Goal: Information Seeking & Learning: Learn about a topic

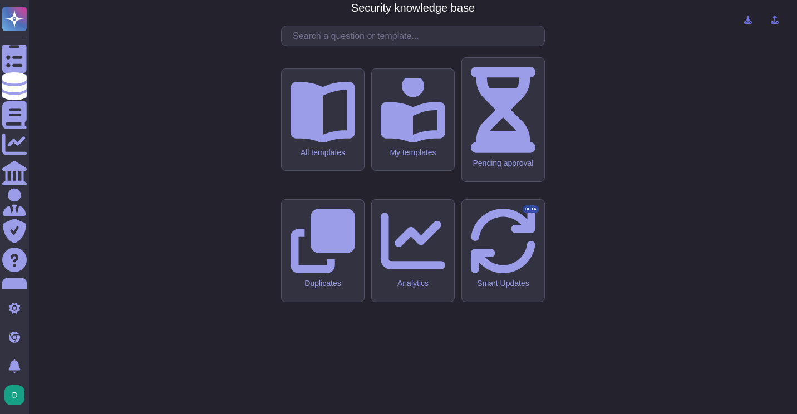
click at [404, 46] on input "text" at bounding box center [415, 35] width 257 height 19
click at [405, 46] on input "text" at bounding box center [415, 35] width 257 height 19
click at [352, 46] on input "text" at bounding box center [415, 35] width 257 height 19
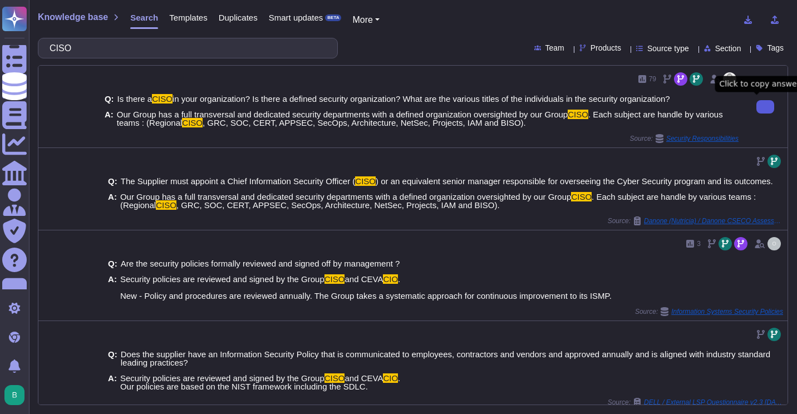
click at [757, 106] on button at bounding box center [766, 106] width 18 height 13
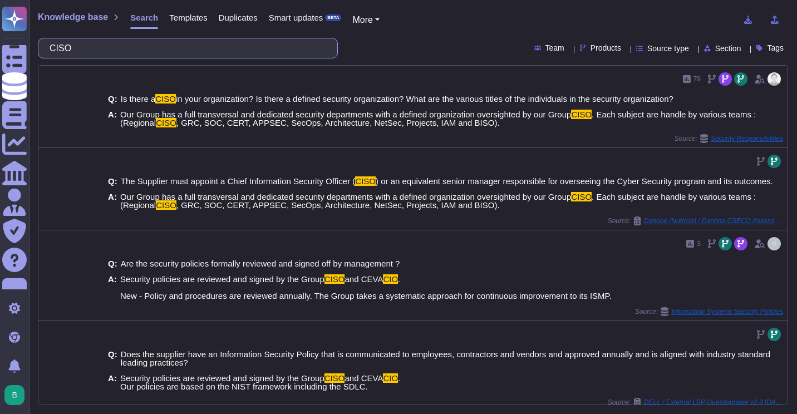
click at [197, 51] on input "CISO" at bounding box center [185, 47] width 282 height 19
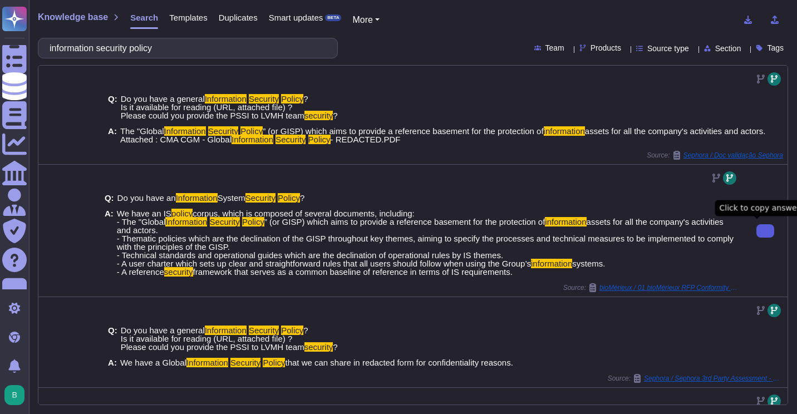
click at [766, 231] on icon at bounding box center [766, 231] width 0 height 0
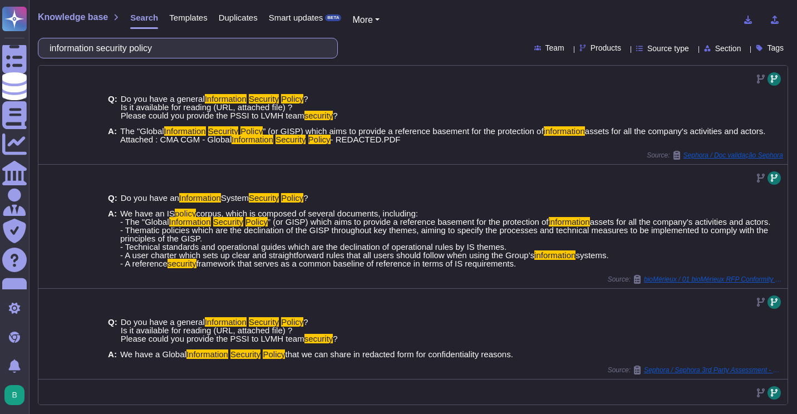
drag, startPoint x: 213, startPoint y: 51, endPoint x: 61, endPoint y: 47, distance: 152.6
click at [62, 50] on input "information security policy" at bounding box center [185, 47] width 282 height 19
type input "i"
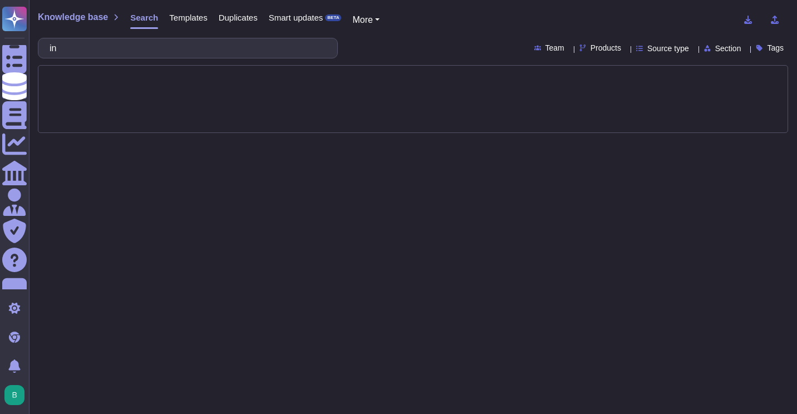
type input "i"
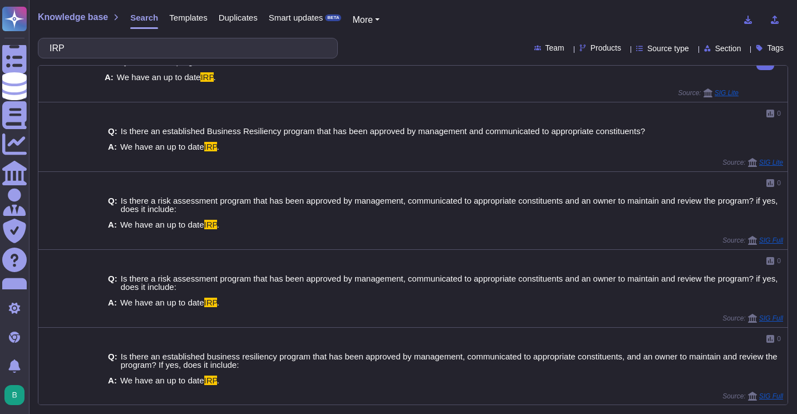
scroll to position [565, 0]
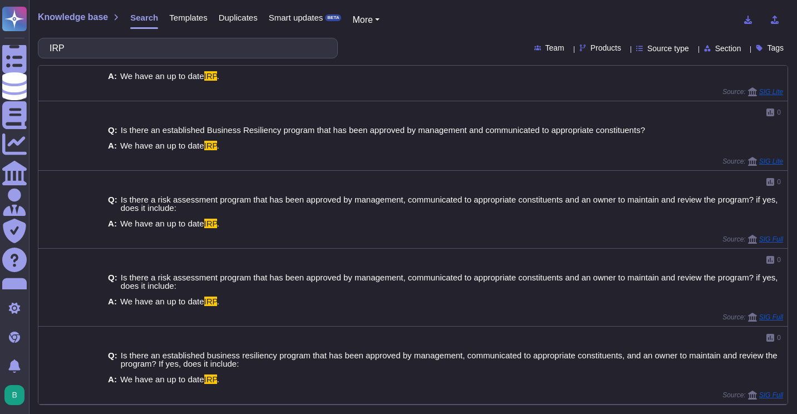
click at [158, 43] on input "IRP" at bounding box center [185, 47] width 282 height 19
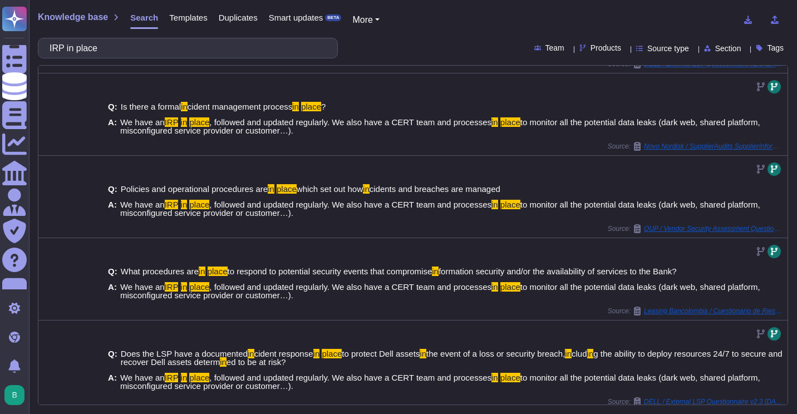
scroll to position [345, 0]
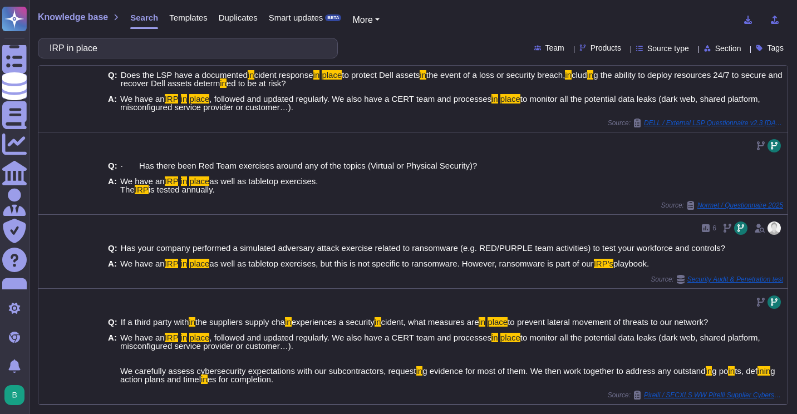
click at [193, 52] on input "IRP in place" at bounding box center [185, 47] width 282 height 19
click at [192, 51] on input "IRP in place" at bounding box center [185, 47] width 282 height 19
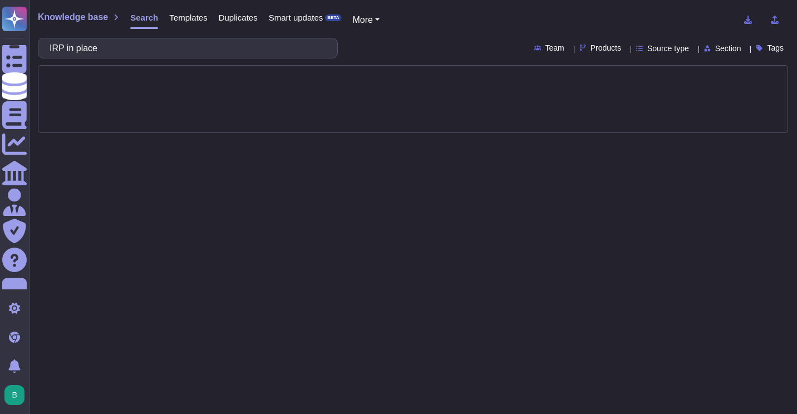
scroll to position [0, 0]
type input "IRP"
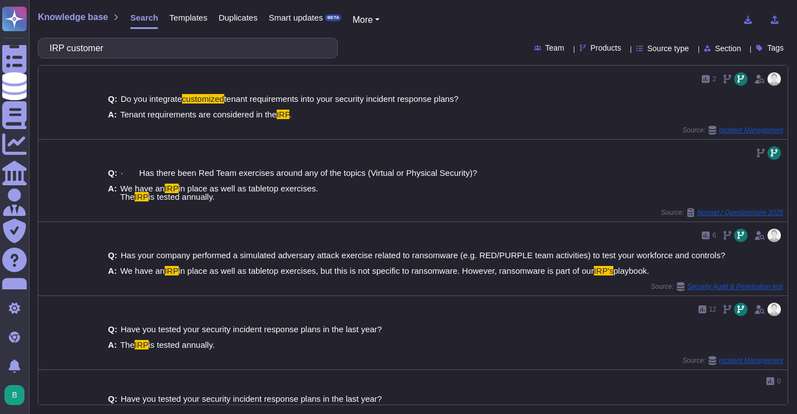
click at [591, 48] on span "Products" at bounding box center [606, 48] width 31 height 8
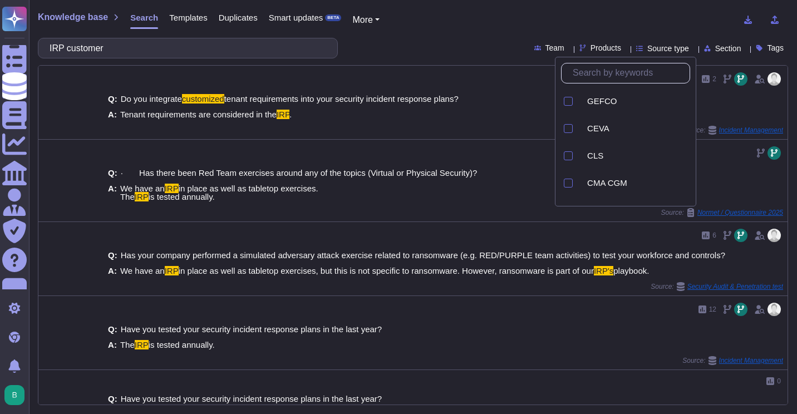
click at [591, 48] on span "Products" at bounding box center [606, 48] width 31 height 8
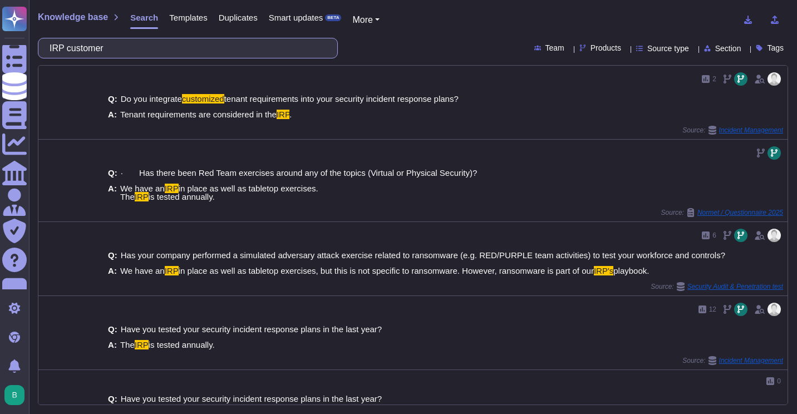
click at [130, 50] on input "IRP customer" at bounding box center [185, 47] width 282 height 19
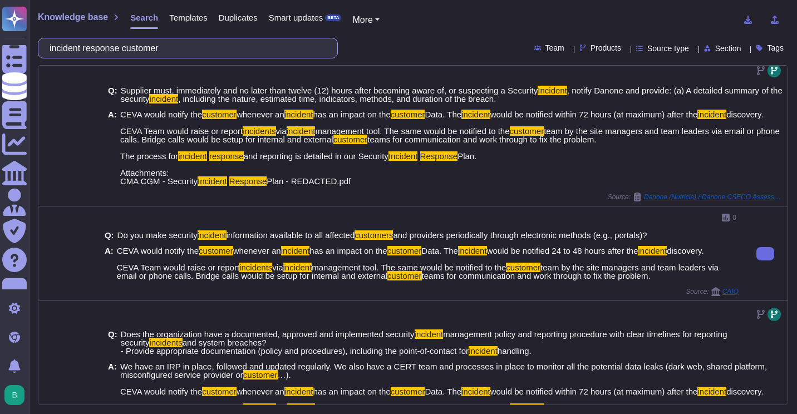
scroll to position [223, 0]
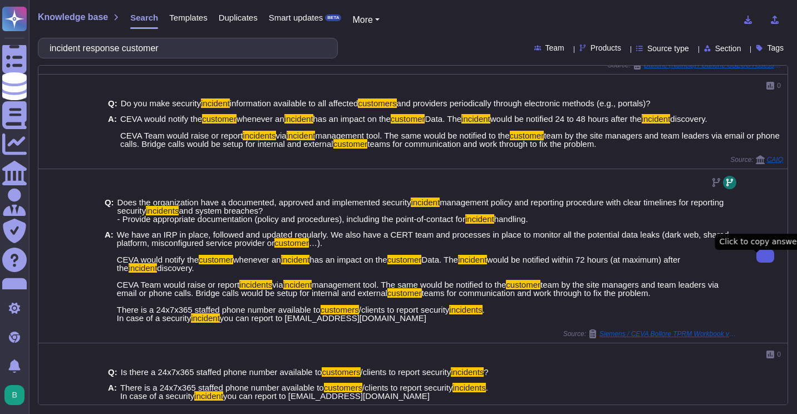
click at [757, 263] on button at bounding box center [766, 255] width 18 height 13
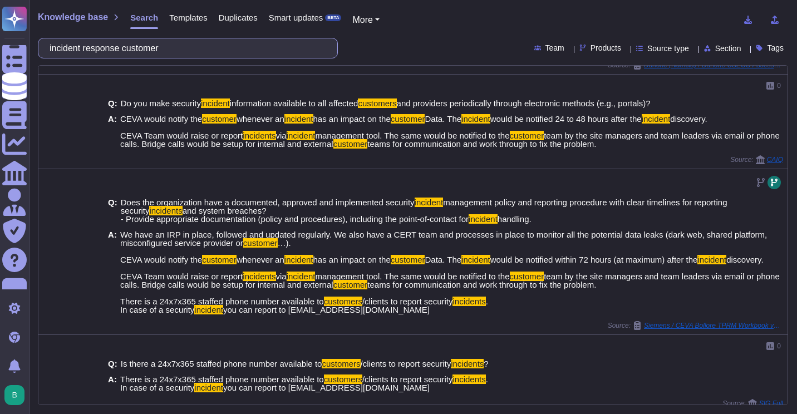
click at [220, 51] on input "incident response customer" at bounding box center [185, 47] width 282 height 19
click at [220, 52] on input "incident response customer" at bounding box center [185, 47] width 282 height 19
click at [221, 53] on input "incident response customer" at bounding box center [185, 47] width 282 height 19
drag, startPoint x: 221, startPoint y: 52, endPoint x: -2, endPoint y: 65, distance: 223.6
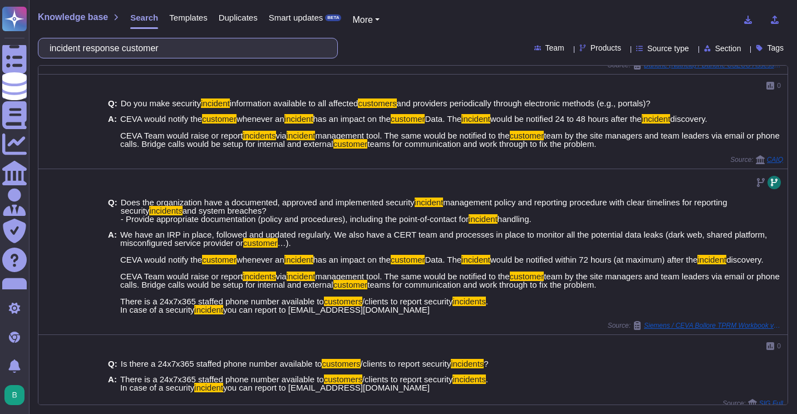
click at [0, 65] on html "Questionnaires Knowledge Base Documents Analytics CAIQ / SIG Admin Trust Center…" at bounding box center [398, 207] width 797 height 414
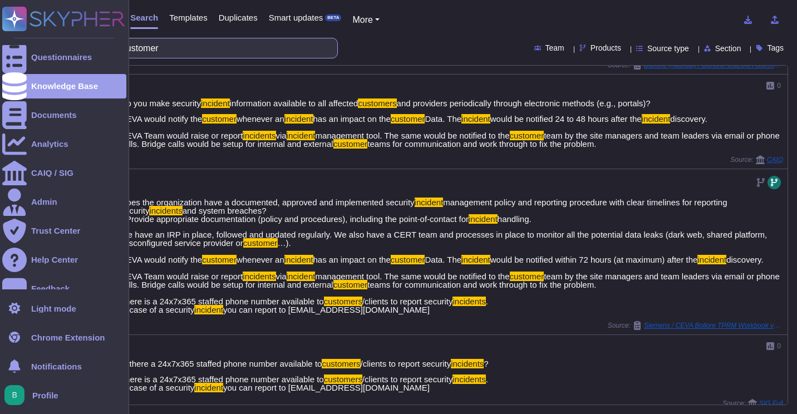
scroll to position [0, 0]
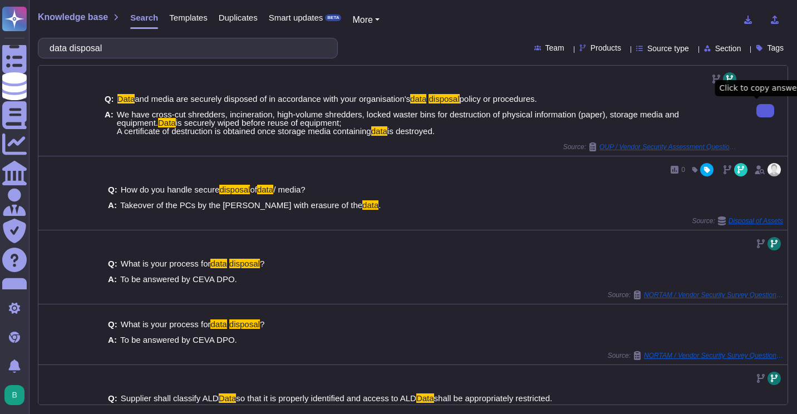
click at [766, 111] on icon at bounding box center [766, 111] width 0 height 0
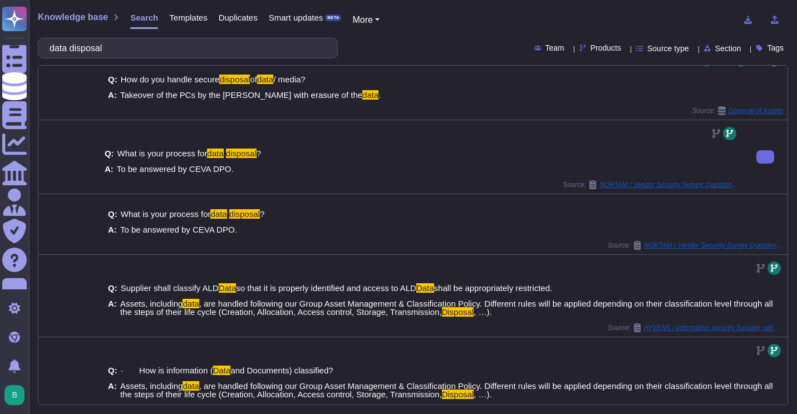
scroll to position [111, 0]
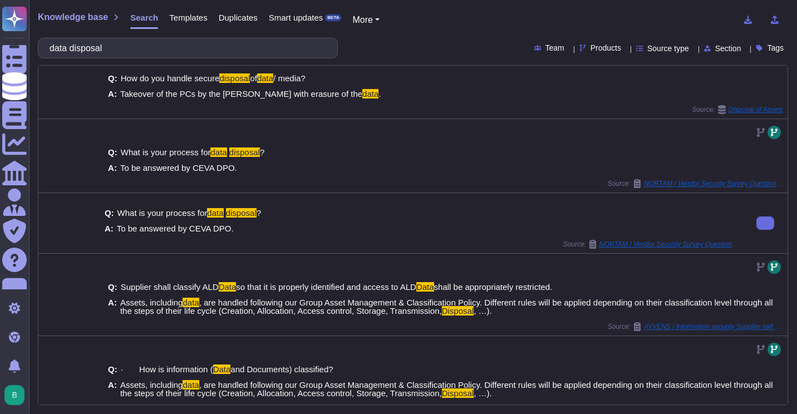
click at [405, 219] on div "Q: What is your process for data disposal ? A: To be answered by CEVA DPO." at bounding box center [422, 221] width 634 height 38
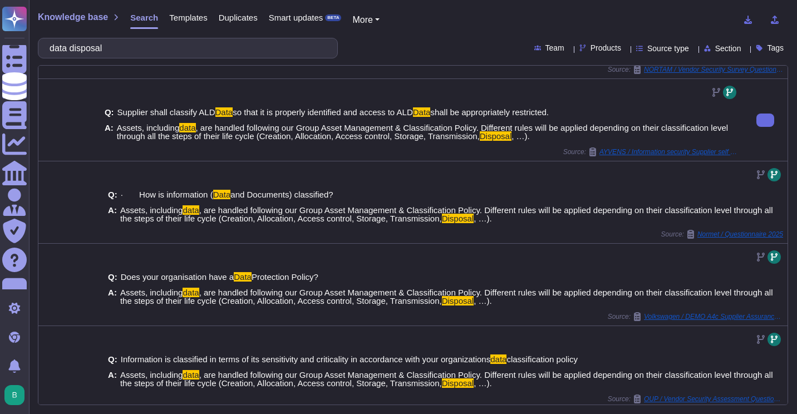
scroll to position [290, 0]
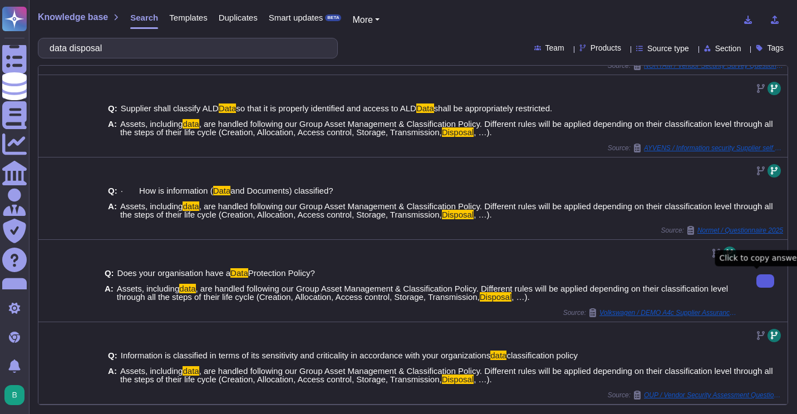
click at [766, 281] on icon at bounding box center [766, 281] width 0 height 0
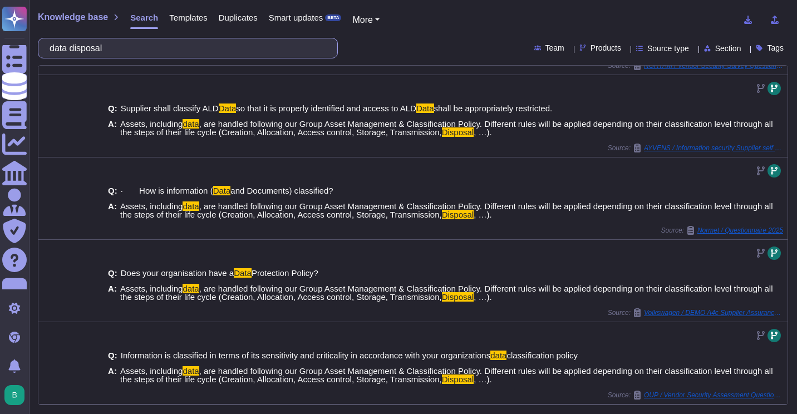
click at [169, 45] on input "data disposal" at bounding box center [185, 47] width 282 height 19
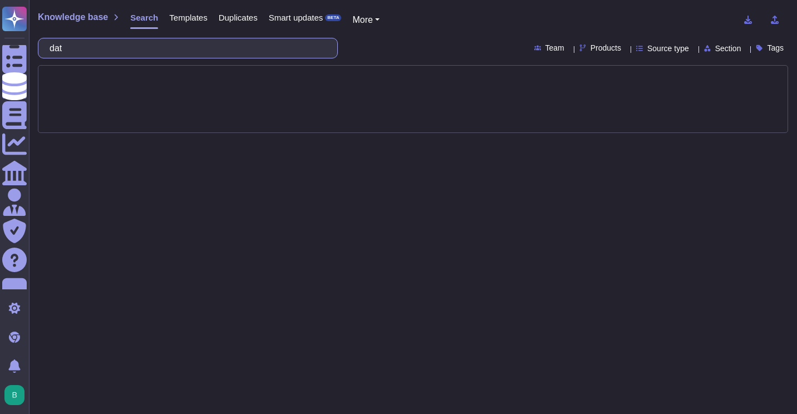
type input "da"
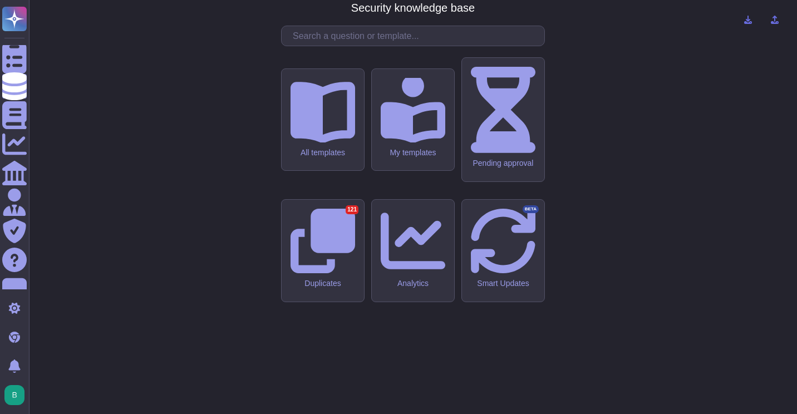
click at [415, 43] on div "CMA - CGM Security knowledge base All templates My templates Pending approval D…" at bounding box center [413, 207] width 750 height 396
drag, startPoint x: 415, startPoint y: 43, endPoint x: 606, endPoint y: 92, distance: 197.3
click at [621, 62] on div "CMA - CGM Security knowledge base All templates My templates Pending approval D…" at bounding box center [413, 207] width 750 height 396
click at [320, 46] on input "text" at bounding box center [415, 35] width 257 height 19
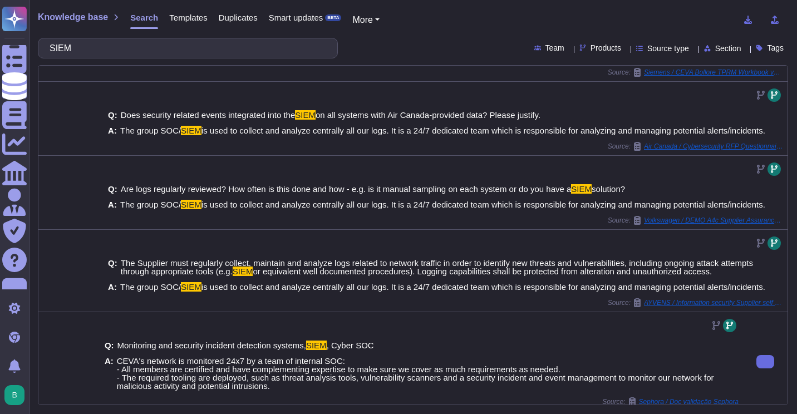
scroll to position [143, 0]
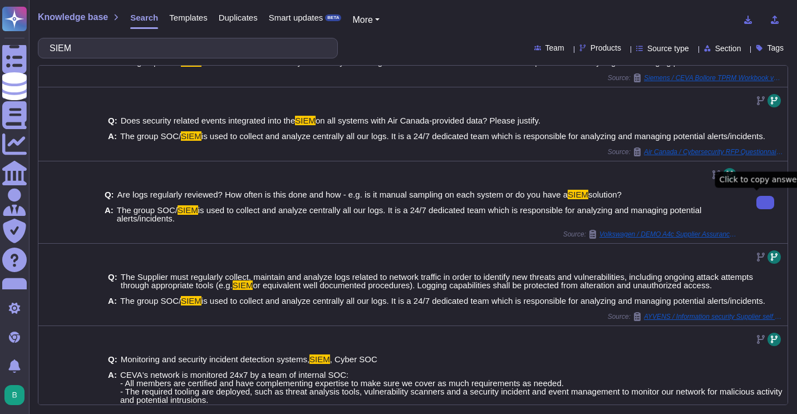
click at [766, 203] on icon at bounding box center [766, 203] width 0 height 0
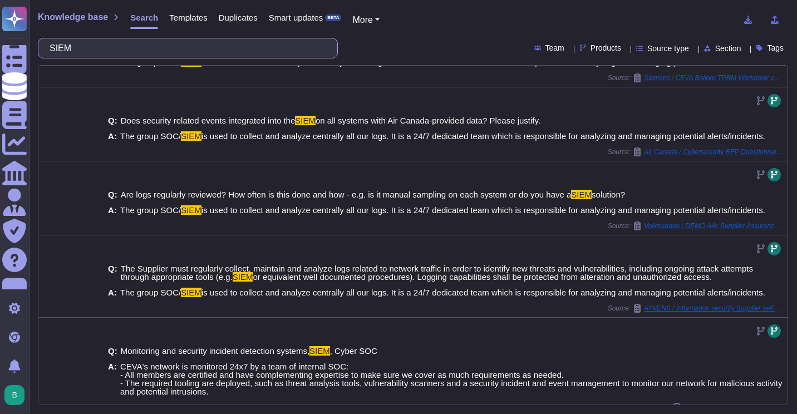
click at [233, 48] on input "SIEM" at bounding box center [185, 47] width 282 height 19
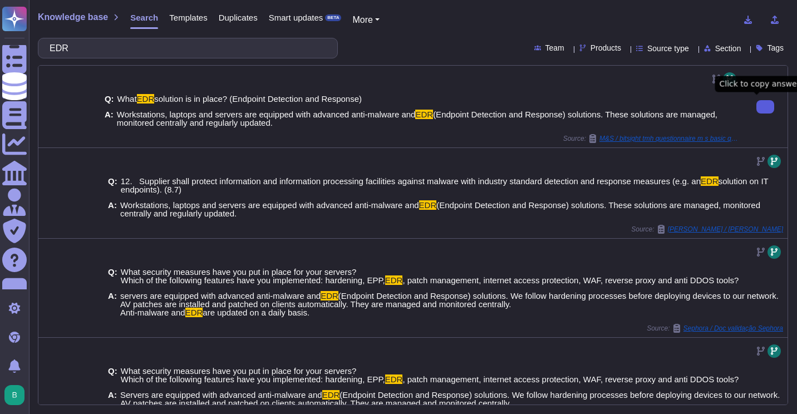
click at [766, 107] on icon at bounding box center [766, 107] width 0 height 0
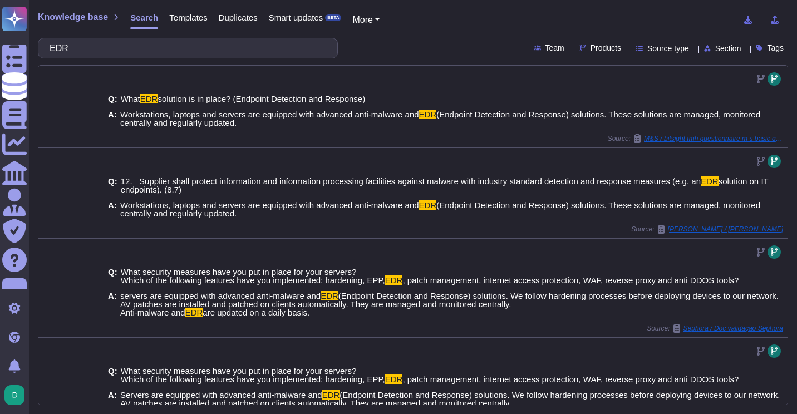
click at [217, 59] on div "Knowledge base Search Templates Duplicates Smart updates BETA More EDR Team Pro…" at bounding box center [413, 207] width 768 height 414
click at [213, 47] on input "EDR" at bounding box center [185, 47] width 282 height 19
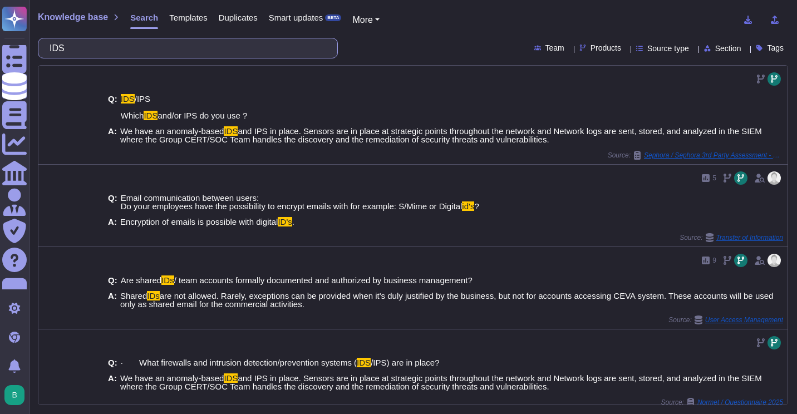
click at [132, 41] on input "IDS" at bounding box center [185, 47] width 282 height 19
click at [133, 45] on input "IDS" at bounding box center [185, 47] width 282 height 19
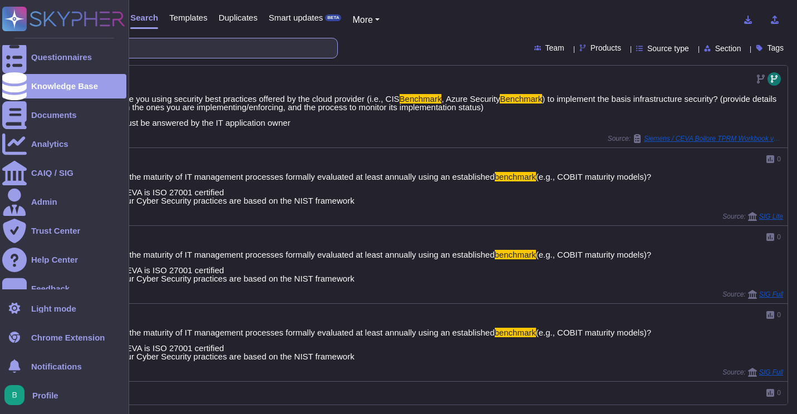
drag, startPoint x: 127, startPoint y: 50, endPoint x: 0, endPoint y: 45, distance: 127.6
click at [0, 45] on html "Questionnaires Knowledge Base Documents Analytics CAIQ / SIG Admin Trust Center…" at bounding box center [398, 207] width 797 height 414
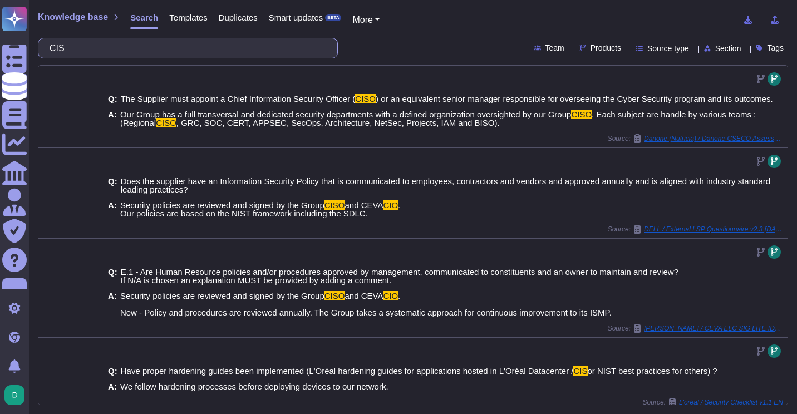
click at [105, 40] on input "CIS" at bounding box center [185, 47] width 282 height 19
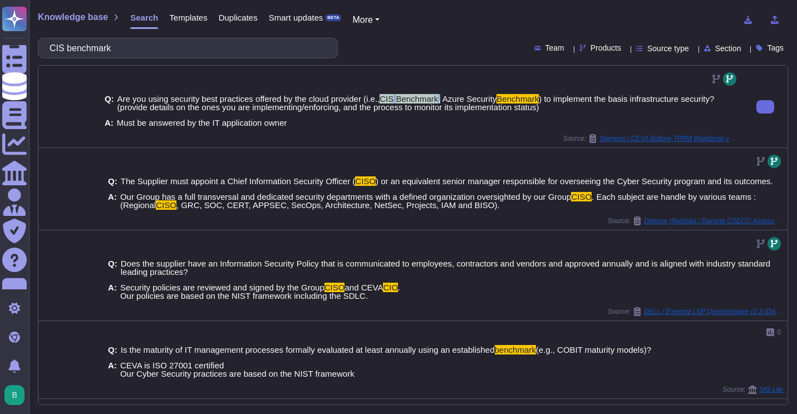
drag, startPoint x: 380, startPoint y: 97, endPoint x: 435, endPoint y: 101, distance: 55.9
click at [435, 101] on span "Are you using security best practices offered by the cloud provider (i.e., CIS …" at bounding box center [427, 103] width 621 height 17
click at [567, 107] on span "Are you using security best practices offered by the cloud provider (i.e., CIS …" at bounding box center [427, 103] width 621 height 17
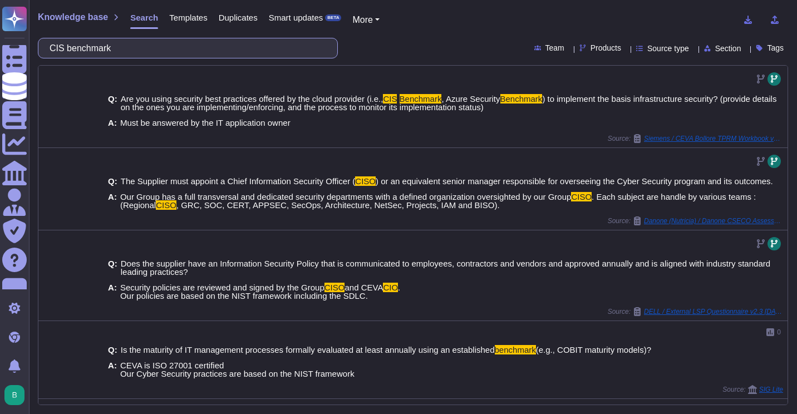
click at [269, 50] on input "CIS benchmark" at bounding box center [185, 47] width 282 height 19
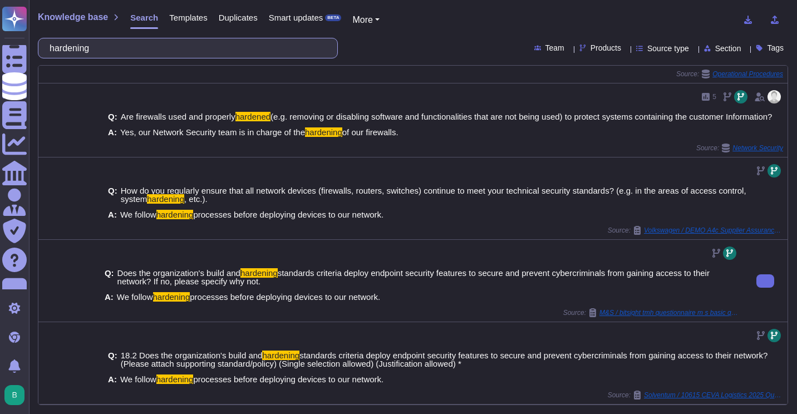
scroll to position [361, 0]
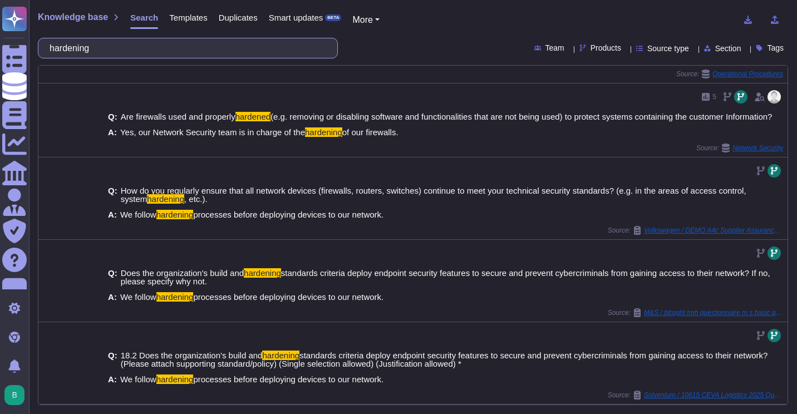
drag, startPoint x: 100, startPoint y: 60, endPoint x: -2, endPoint y: 42, distance: 104.0
click at [0, 42] on html "Questionnaires Knowledge Base Documents Analytics CAIQ / SIG Admin Trust Center…" at bounding box center [398, 207] width 797 height 414
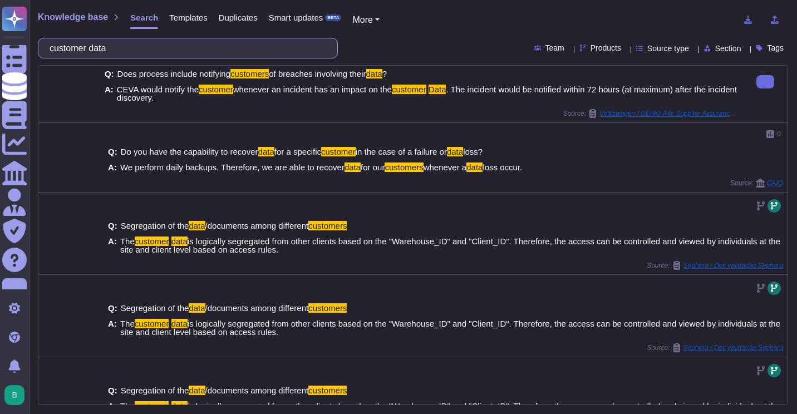
scroll to position [56, 0]
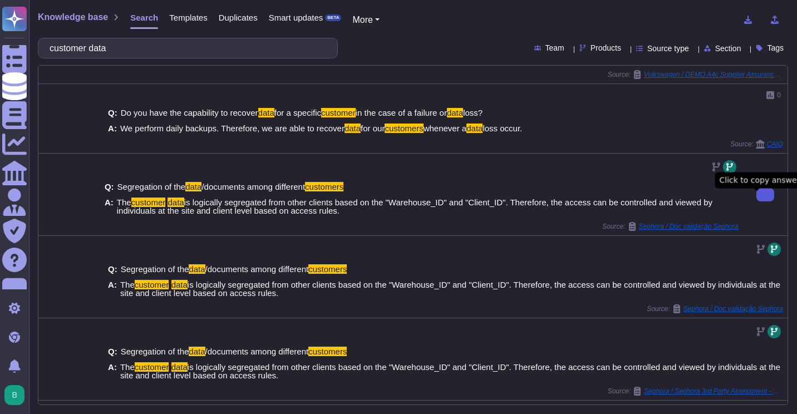
click at [766, 195] on icon at bounding box center [766, 195] width 0 height 0
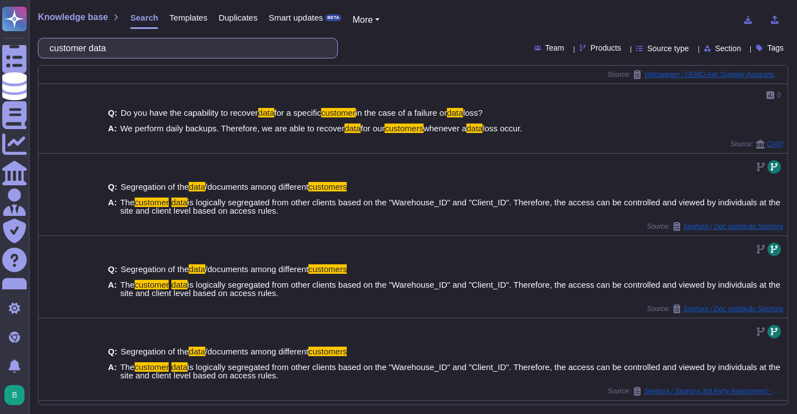
drag, startPoint x: 99, startPoint y: 48, endPoint x: 42, endPoint y: 49, distance: 56.8
click at [47, 50] on div "customer data" at bounding box center [188, 48] width 300 height 21
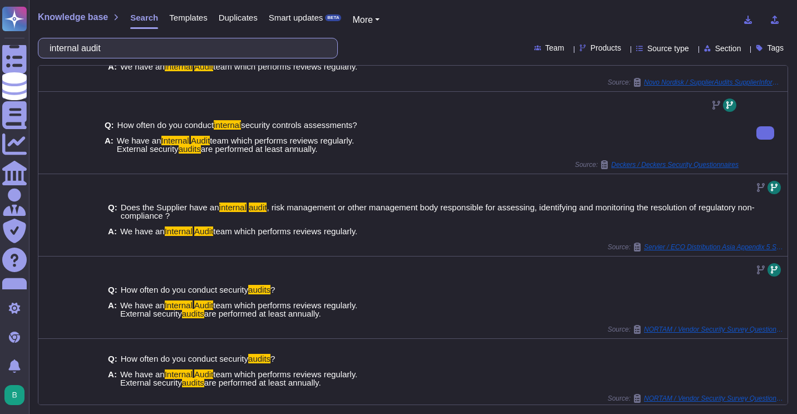
scroll to position [216, 0]
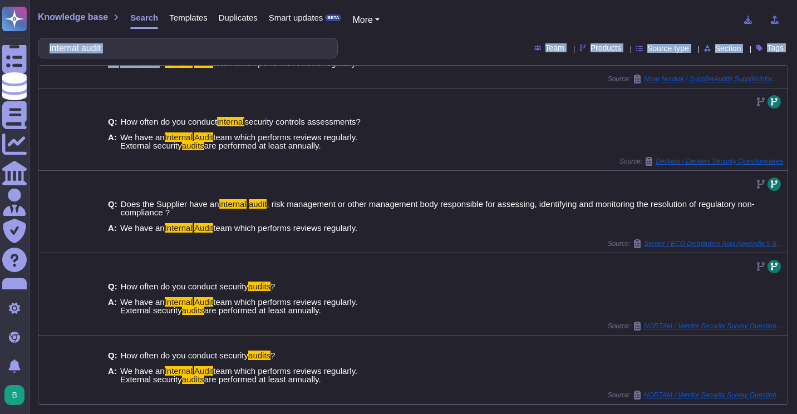
drag, startPoint x: 145, startPoint y: 53, endPoint x: 89, endPoint y: 46, distance: 56.1
click at [87, 45] on div "Knowledge base Search Templates Duplicates Smart updates BETA More internal aud…" at bounding box center [413, 207] width 768 height 414
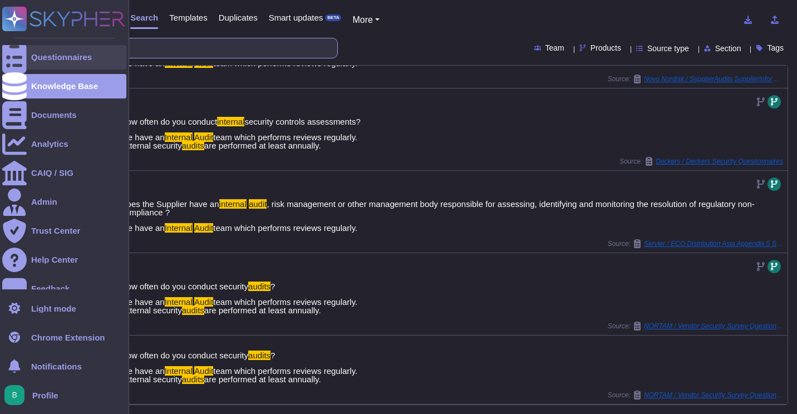
drag, startPoint x: 124, startPoint y: 51, endPoint x: 24, endPoint y: 47, distance: 99.2
click at [24, 47] on div "Questionnaires Knowledge Base Documents Analytics CAIQ / SIG Admin Trust Center…" at bounding box center [398, 207] width 797 height 414
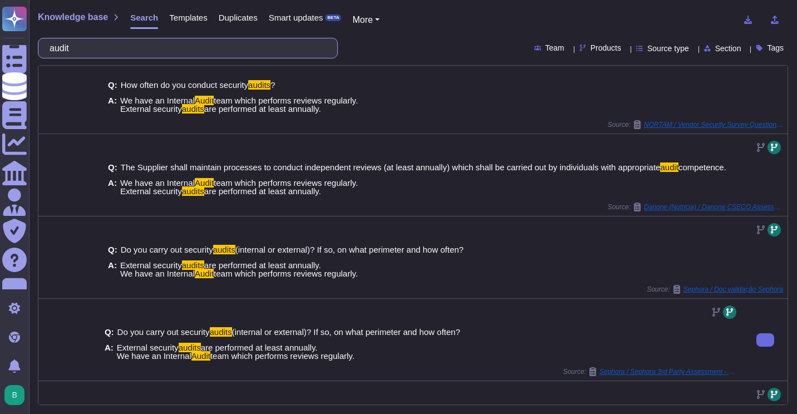
scroll to position [0, 0]
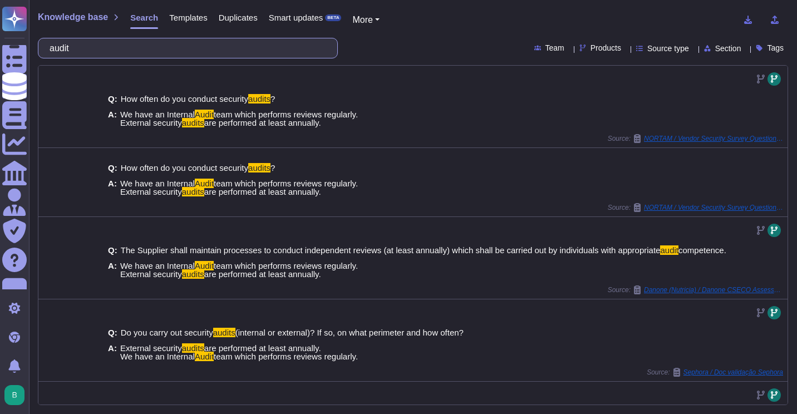
drag, startPoint x: 195, startPoint y: 52, endPoint x: 49, endPoint y: 49, distance: 145.9
click at [49, 49] on div "audit" at bounding box center [188, 48] width 300 height 21
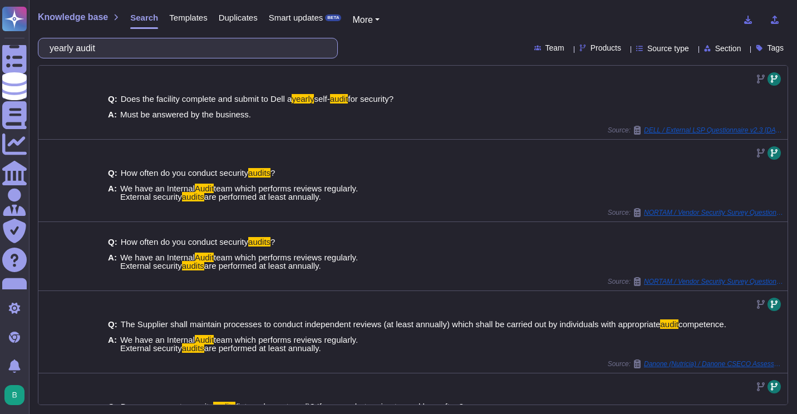
type input "yearly"
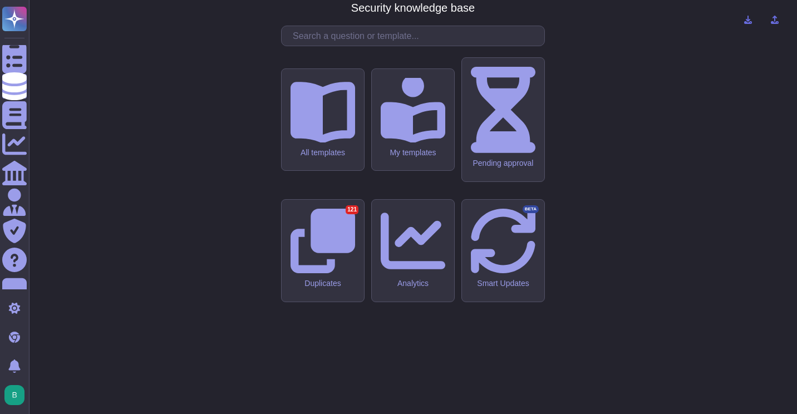
click at [575, 80] on div "CMA - CGM Security knowledge base All templates My templates Pending approval D…" at bounding box center [413, 207] width 750 height 396
click at [381, 46] on input "text" at bounding box center [415, 35] width 257 height 19
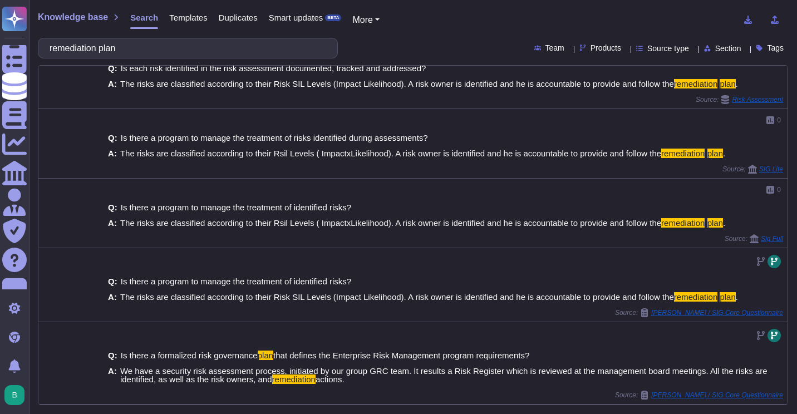
scroll to position [369, 0]
click at [165, 46] on input "remediation plan" at bounding box center [185, 47] width 282 height 19
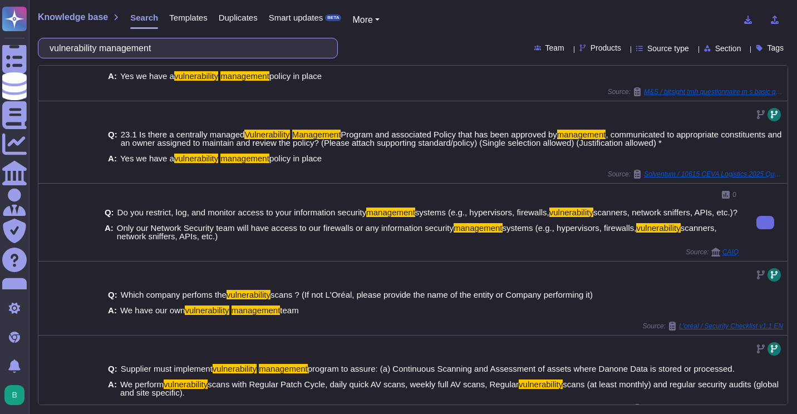
scroll to position [167, 0]
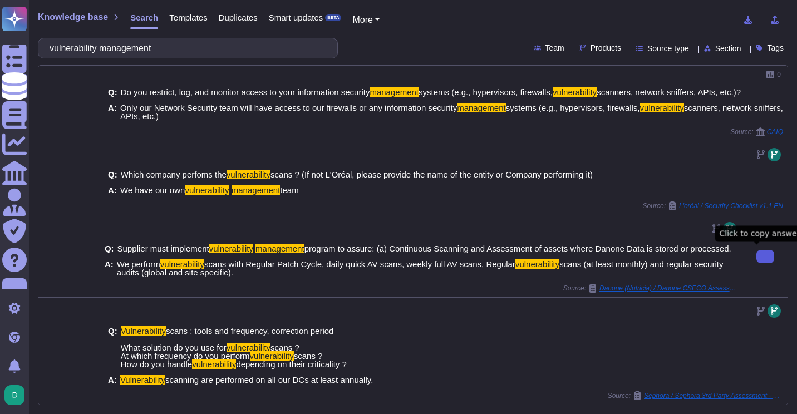
click at [757, 256] on button at bounding box center [766, 256] width 18 height 13
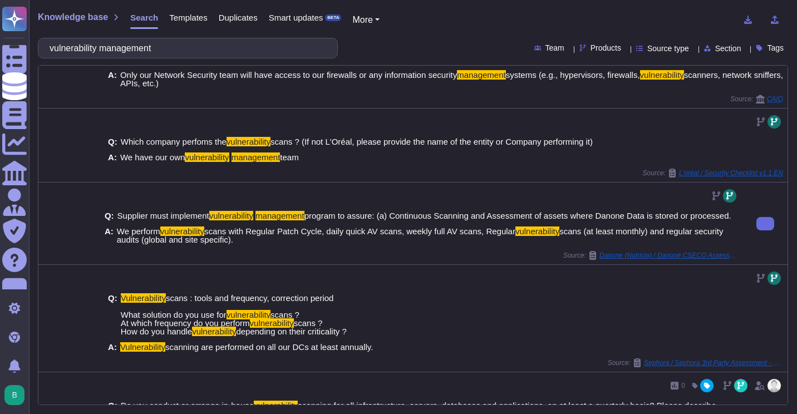
scroll to position [324, 0]
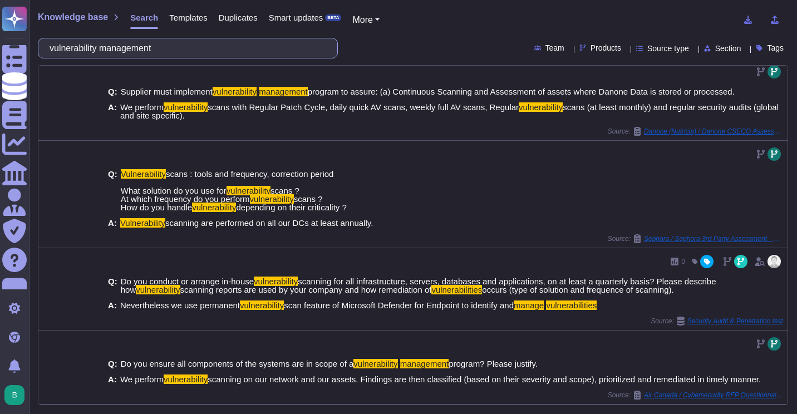
click at [139, 51] on input "vulnerability management" at bounding box center [185, 47] width 282 height 19
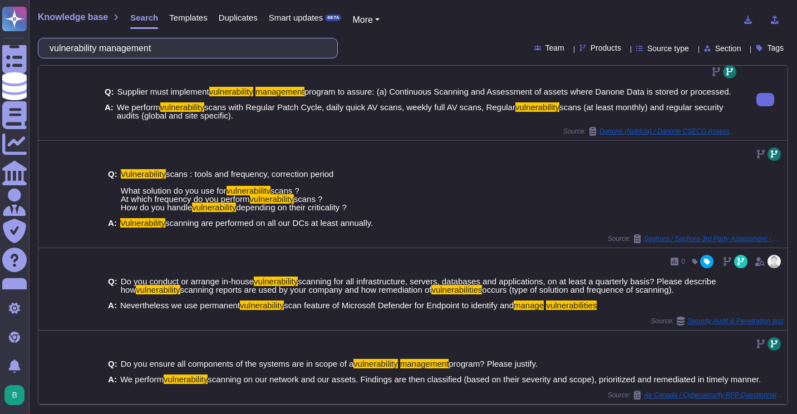
scroll to position [0, 0]
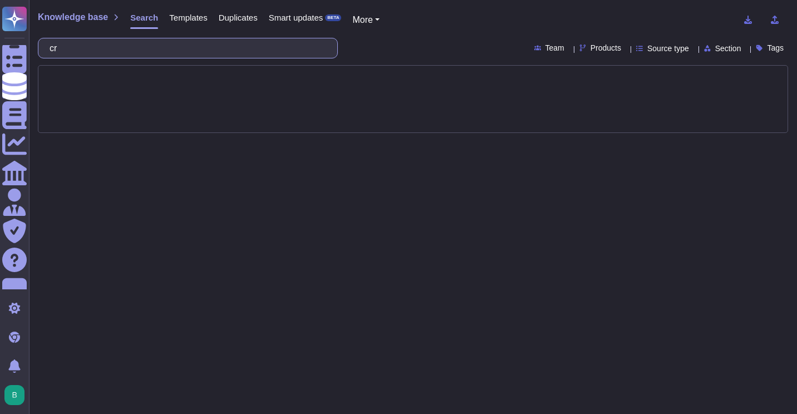
type input "c"
type input "vulnerabilities"
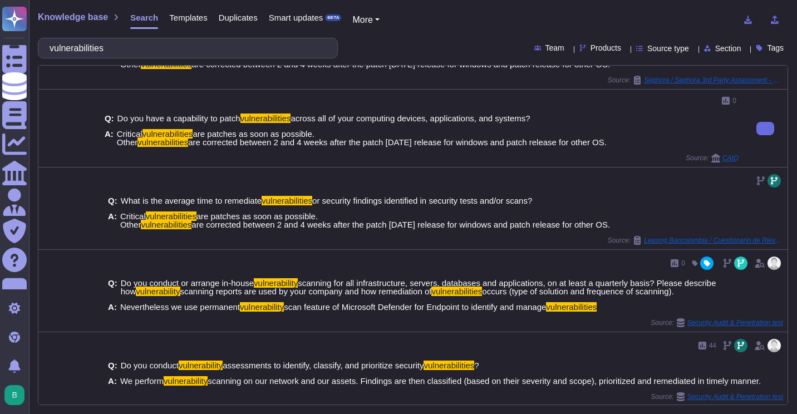
scroll to position [324, 0]
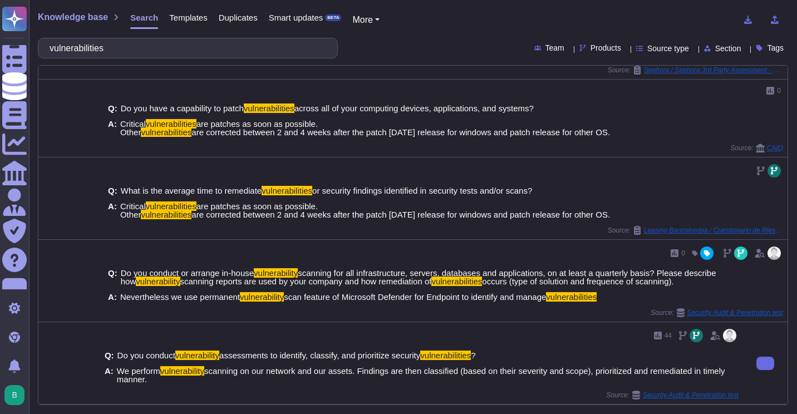
drag, startPoint x: 360, startPoint y: 379, endPoint x: 158, endPoint y: 386, distance: 202.2
click at [158, 386] on div "Q: Do you conduct vulnerability assessments to identify, classify, and prioriti…" at bounding box center [422, 368] width 634 height 46
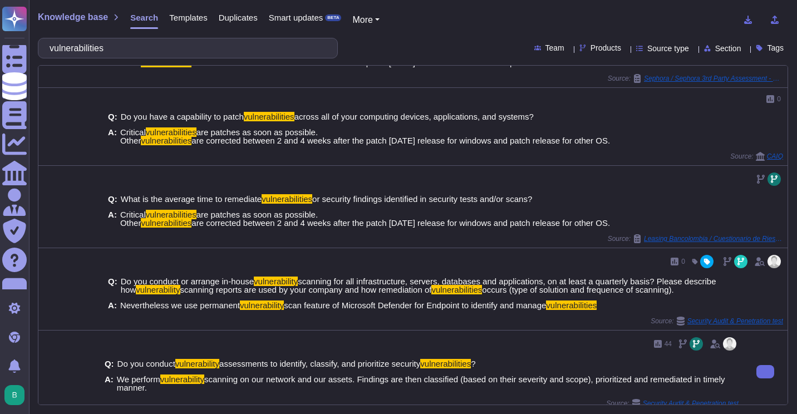
copy span "Findings are then classified (based on their severity and scope), prioritized a…"
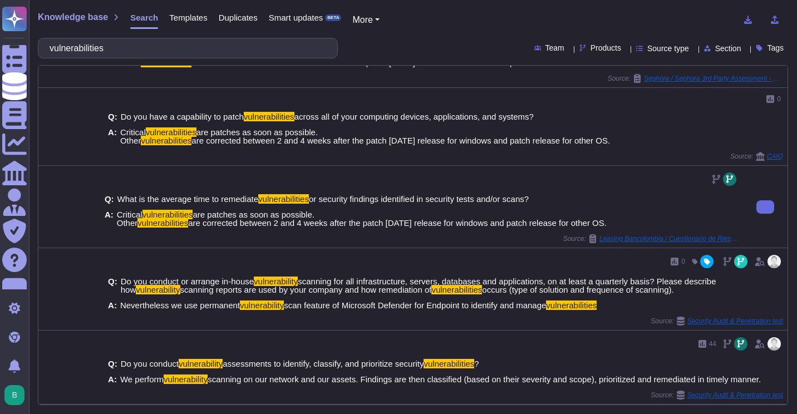
click at [656, 166] on div "Q: What is the average time to remediate vulnerabilities or security findings i…" at bounding box center [421, 207] width 643 height 82
click at [624, 185] on div at bounding box center [422, 179] width 634 height 18
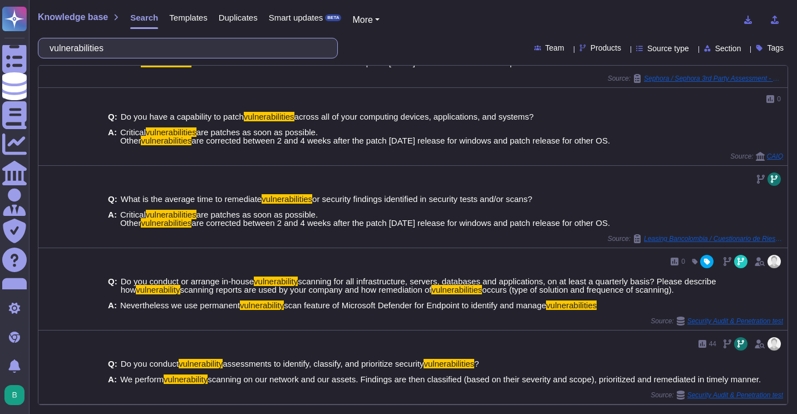
click at [133, 48] on input "vulnerabilities" at bounding box center [185, 47] width 282 height 19
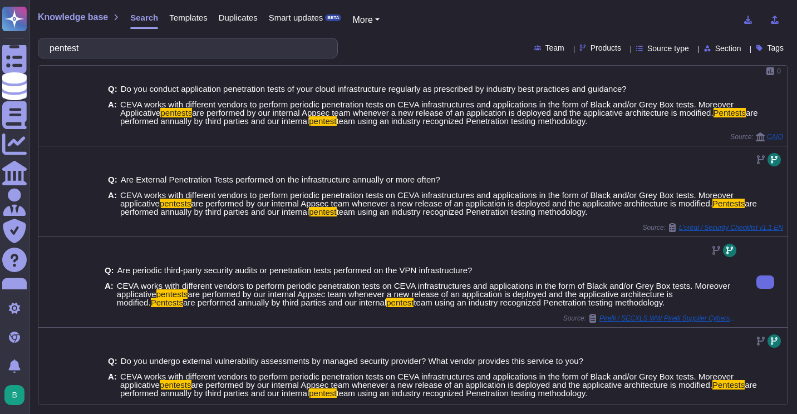
scroll to position [89, 0]
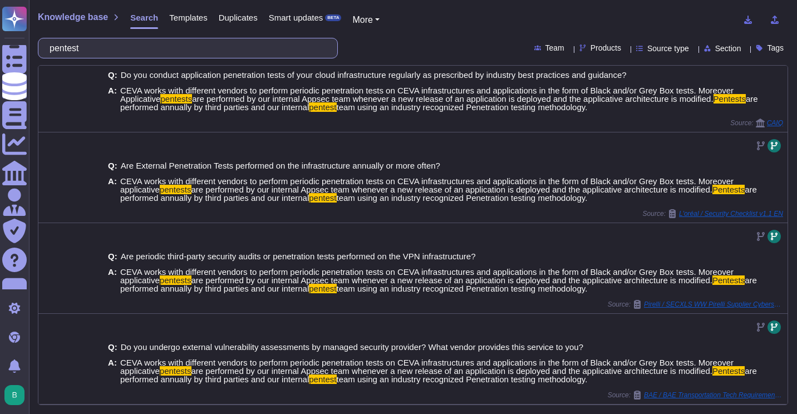
click at [132, 50] on input "pentest" at bounding box center [185, 47] width 282 height 19
click at [132, 48] on input "pentest" at bounding box center [185, 47] width 282 height 19
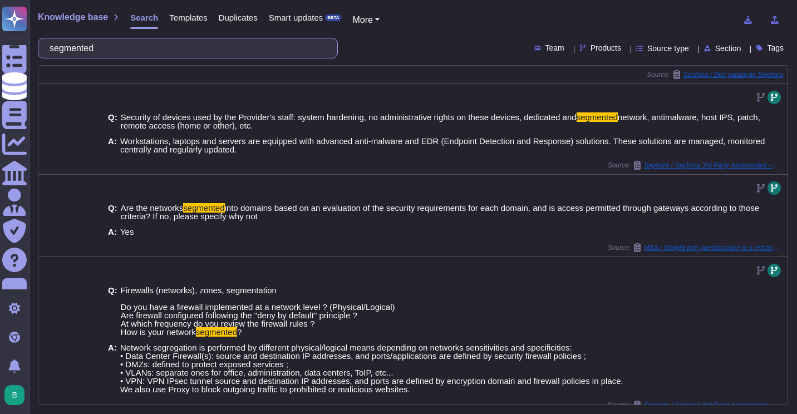
scroll to position [395, 0]
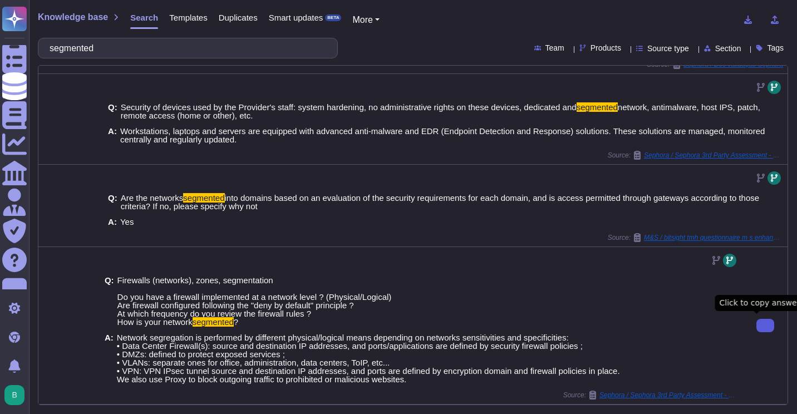
click at [769, 326] on button at bounding box center [766, 325] width 18 height 13
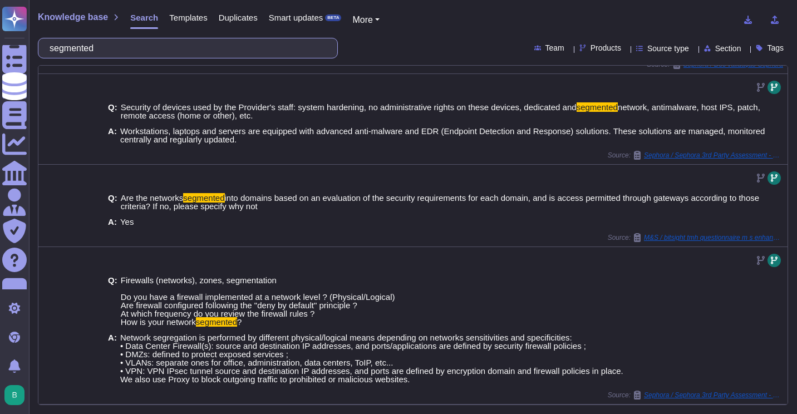
click at [138, 50] on input "segmented" at bounding box center [185, 47] width 282 height 19
click at [124, 53] on input "segmented" at bounding box center [185, 47] width 282 height 19
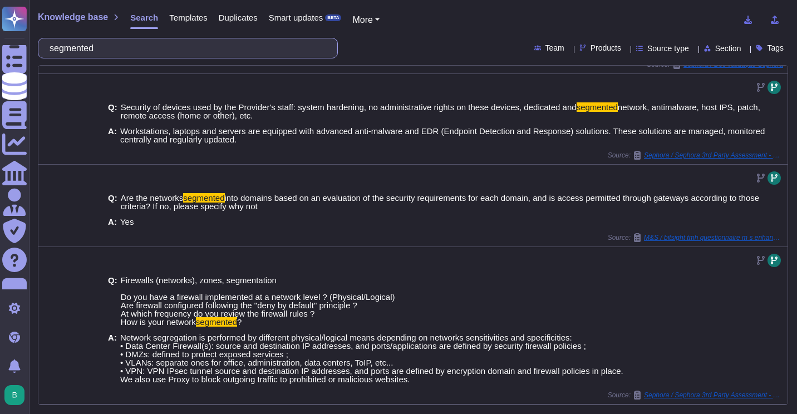
click at [124, 53] on input "segmented" at bounding box center [185, 47] width 282 height 19
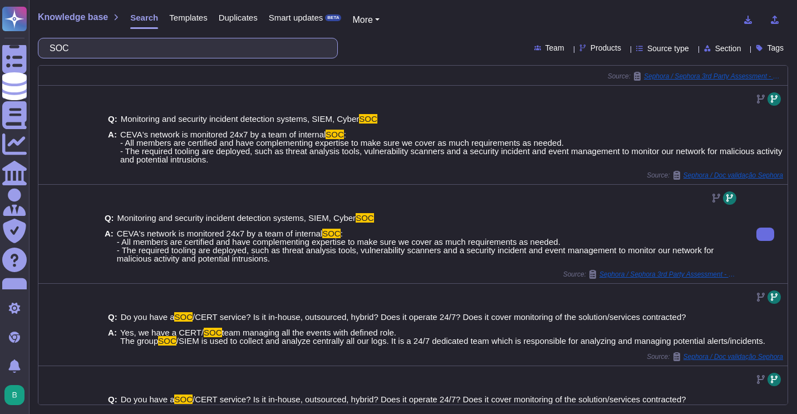
scroll to position [379, 0]
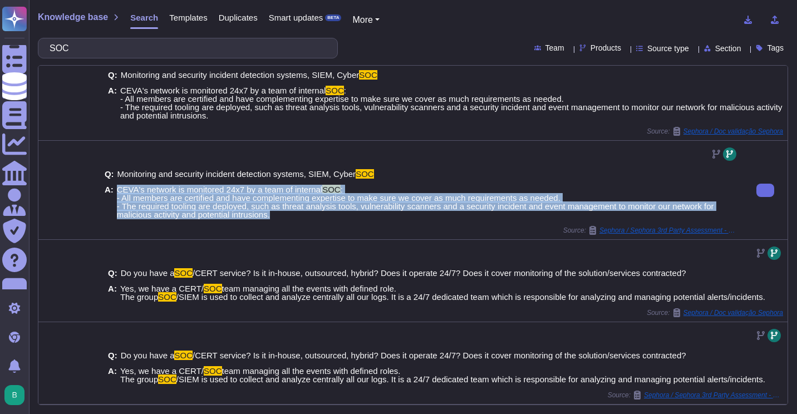
drag, startPoint x: 292, startPoint y: 218, endPoint x: 118, endPoint y: 190, distance: 175.9
click at [118, 190] on span "CEVA's network is monitored 24x7 by a team of internal SOC : - All members are …" at bounding box center [428, 201] width 622 height 33
copy span "CEVA's network is monitored 24x7 by a team of internal SOC : - All members are …"
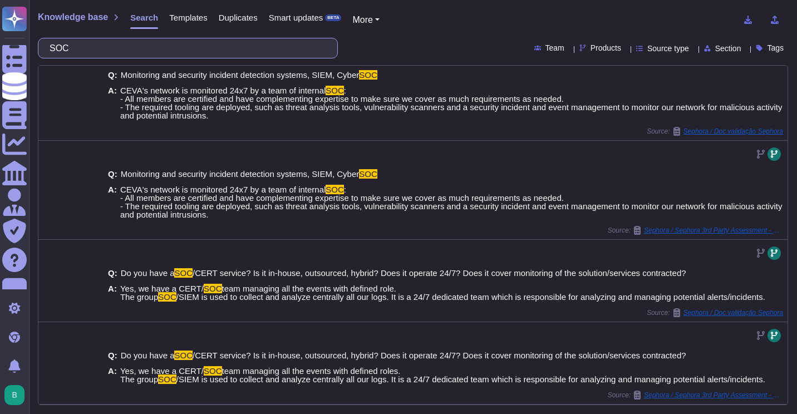
click at [211, 45] on input "SOC" at bounding box center [185, 47] width 282 height 19
click at [212, 45] on input "SOC" at bounding box center [185, 47] width 282 height 19
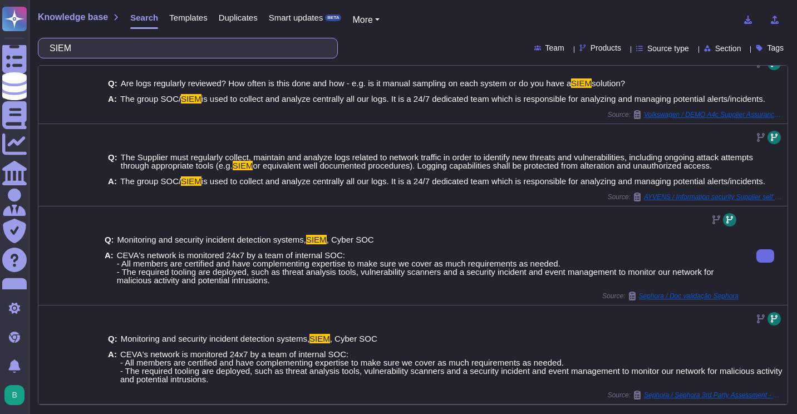
scroll to position [0, 0]
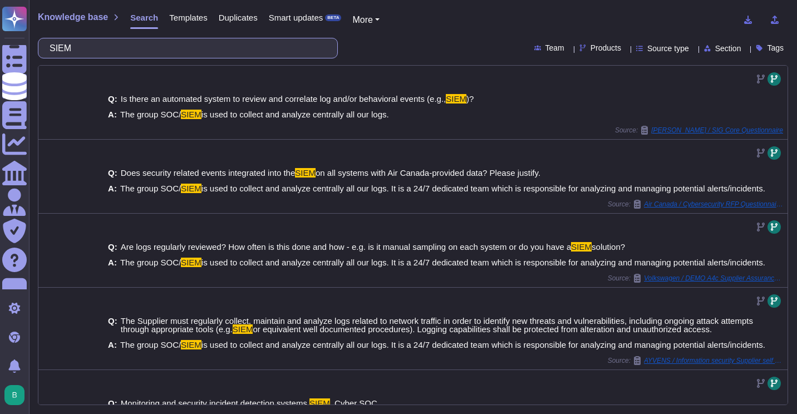
click at [85, 49] on input "SIEM" at bounding box center [185, 47] width 282 height 19
click at [86, 49] on input "SIEM" at bounding box center [185, 47] width 282 height 19
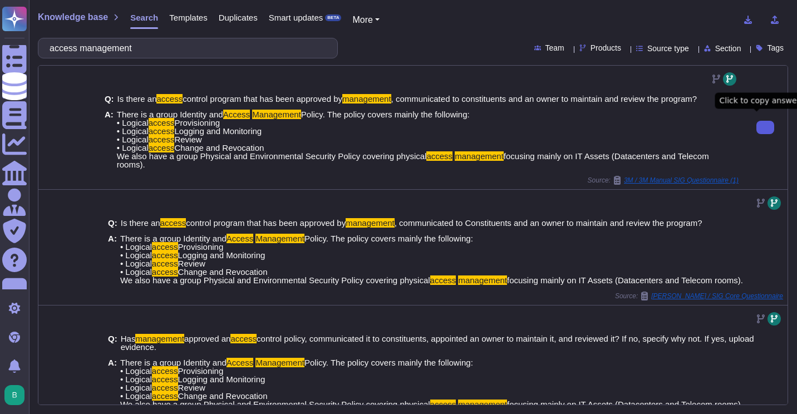
click at [757, 121] on button at bounding box center [766, 127] width 18 height 13
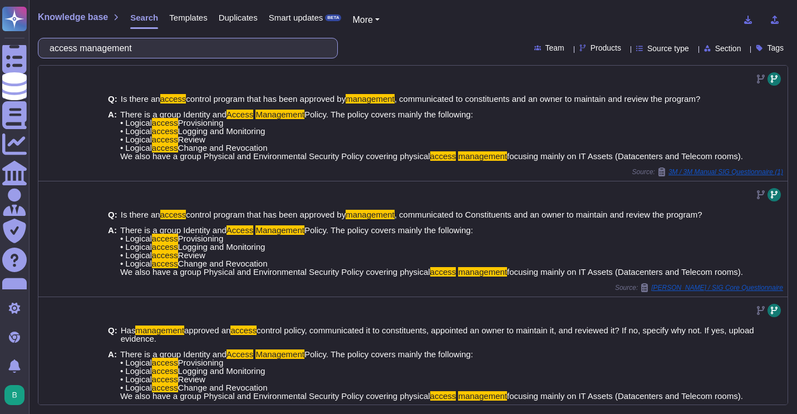
click at [155, 46] on input "access management" at bounding box center [185, 47] width 282 height 19
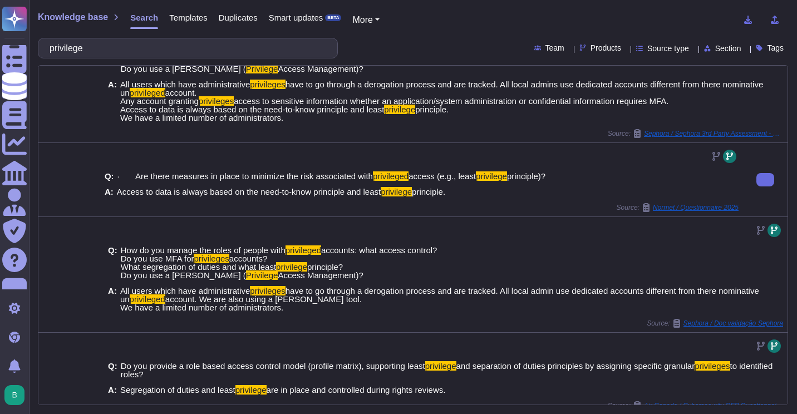
scroll to position [56, 0]
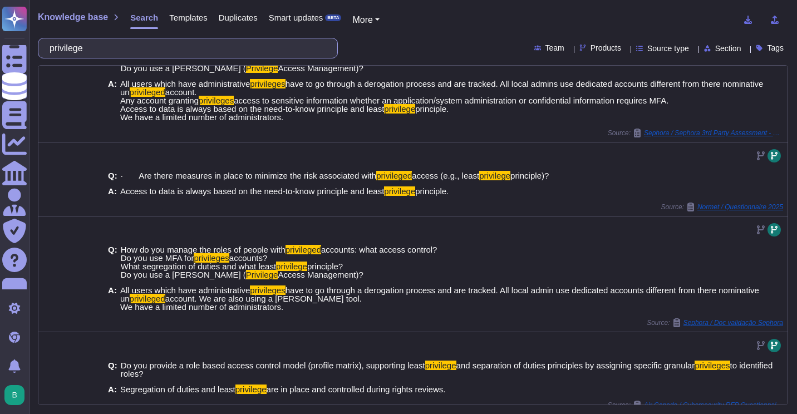
drag, startPoint x: 110, startPoint y: 50, endPoint x: 49, endPoint y: 48, distance: 60.7
click at [49, 48] on div "privilege" at bounding box center [188, 48] width 300 height 21
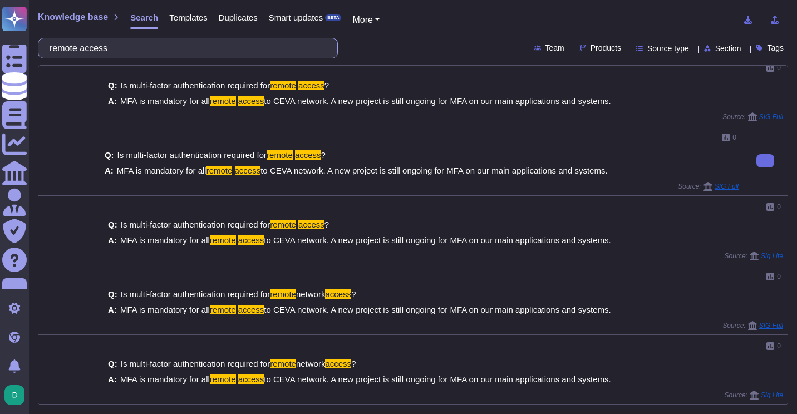
scroll to position [0, 0]
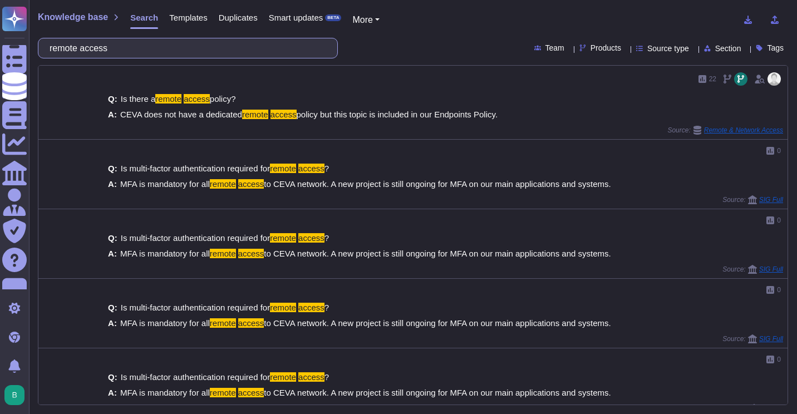
drag, startPoint x: 139, startPoint y: 47, endPoint x: -2, endPoint y: 43, distance: 140.9
click at [0, 43] on html "Questionnaires Knowledge Base Documents Analytics CAIQ / SIG Admin Trust Center…" at bounding box center [398, 207] width 797 height 414
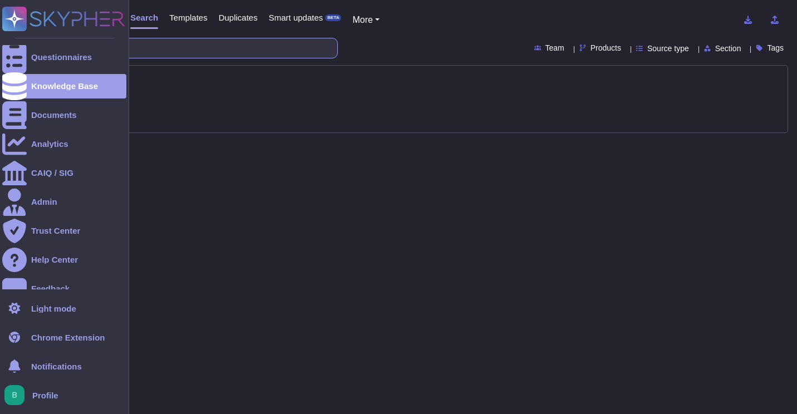
type input "VPN"
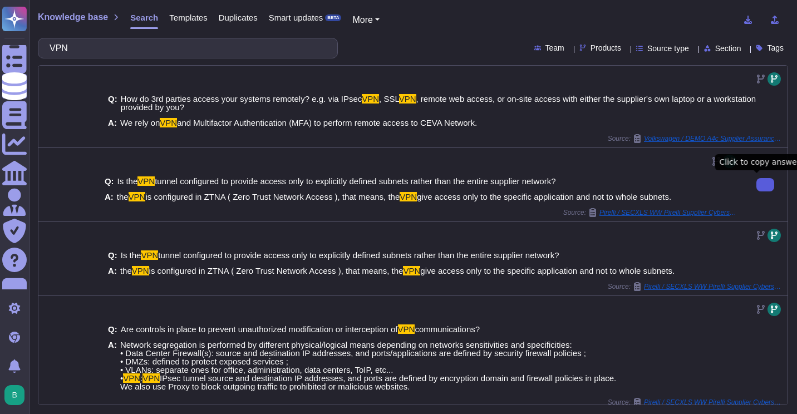
click at [757, 184] on button at bounding box center [766, 184] width 18 height 13
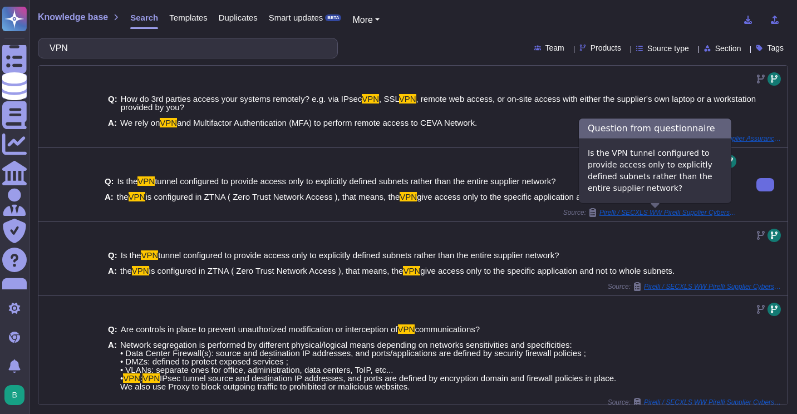
click at [709, 209] on span "Pirelli / SECXLS WW Pirelli Supplier Cybersecurity Assessment 3.0 VPNS2S" at bounding box center [669, 212] width 139 height 7
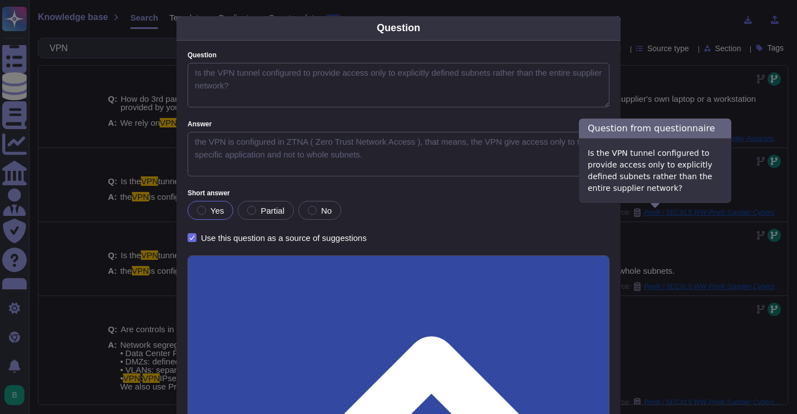
type textarea "Is the VPN tunnel configured to provide access only to explicitly defined subne…"
type textarea "the VPN is configured in ZTNA ( Zero Trust Network Access ), that means, the VP…"
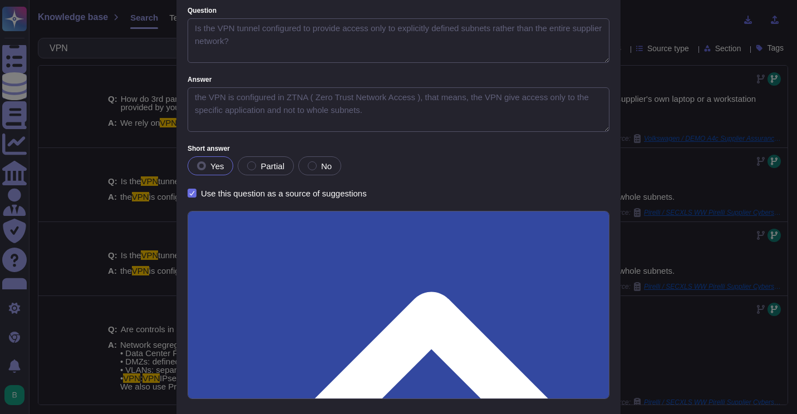
scroll to position [97, 0]
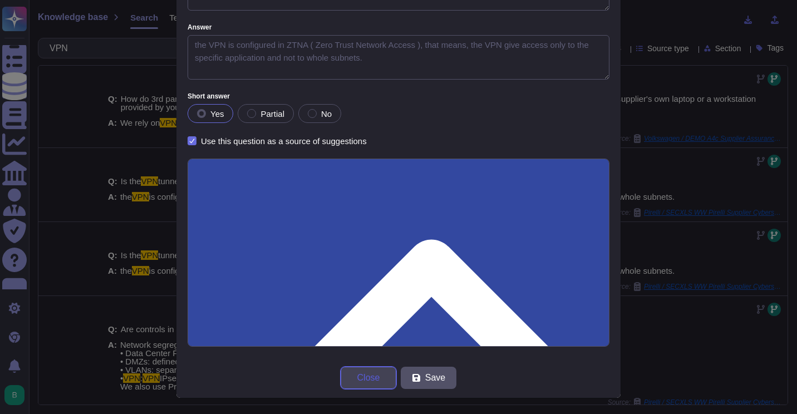
click at [362, 379] on span "Close" at bounding box center [368, 378] width 23 height 9
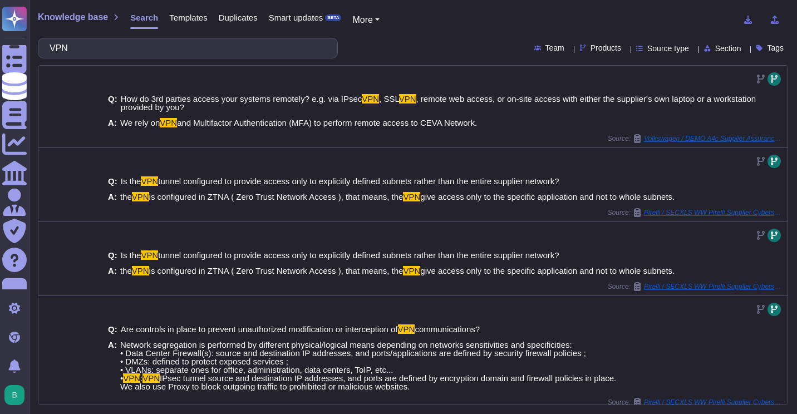
click at [48, 50] on icon at bounding box center [186, 191] width 285 height 285
click at [90, 46] on input "VPN" at bounding box center [185, 47] width 282 height 19
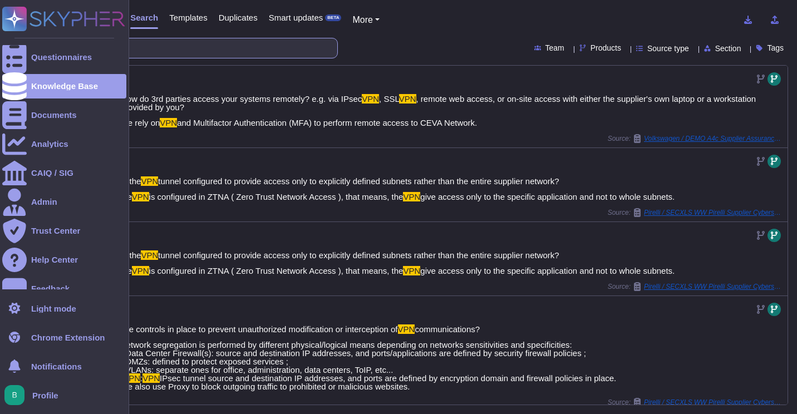
drag, startPoint x: 90, startPoint y: 46, endPoint x: 28, endPoint y: 101, distance: 82.4
click at [74, 61] on div "Knowledge base Search Templates Duplicates Smart updates BETA More VPN Team Pro…" at bounding box center [413, 207] width 768 height 414
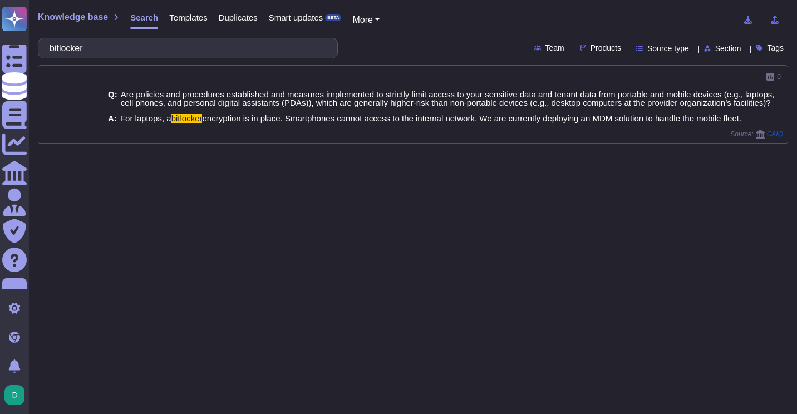
drag, startPoint x: 173, startPoint y: 36, endPoint x: 73, endPoint y: 42, distance: 100.4
click at [73, 42] on div "Knowledge base Search Templates Duplicates Smart updates BETA More bitlocker Te…" at bounding box center [413, 207] width 768 height 414
click at [84, 47] on input "bitlocker" at bounding box center [185, 47] width 282 height 19
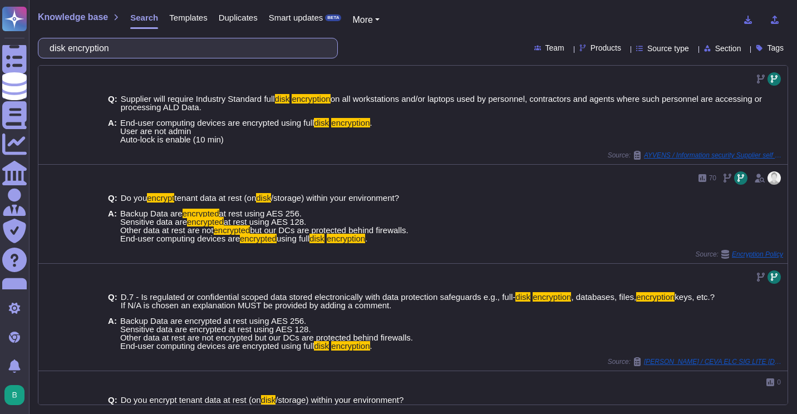
click at [157, 50] on input "disk encryption" at bounding box center [185, 47] width 282 height 19
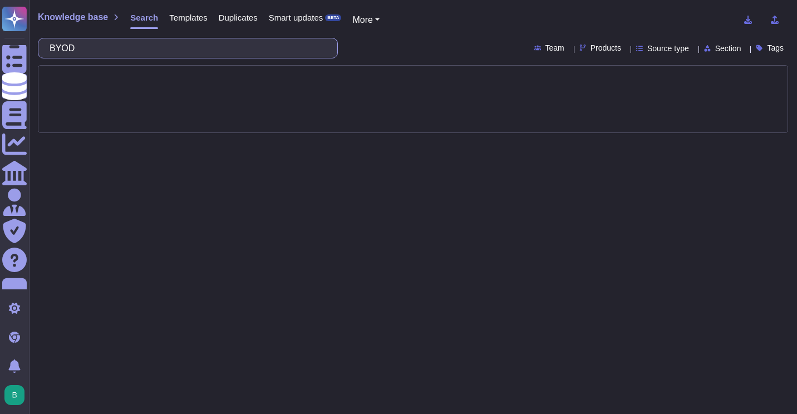
type input "BYOD"
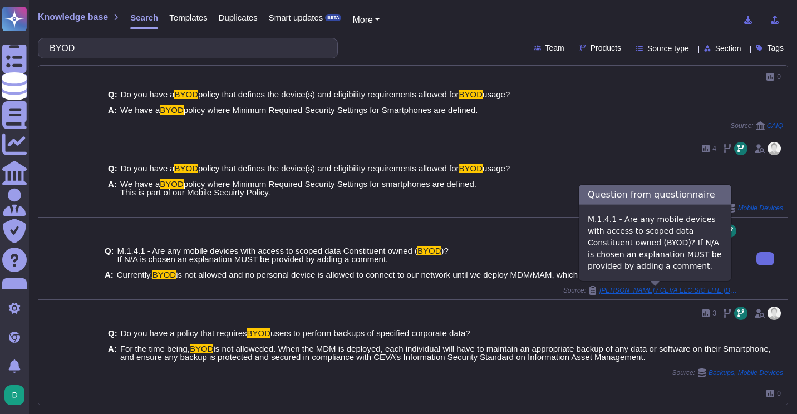
click at [633, 292] on span "[PERSON_NAME] / CEVA ELC SIG LITE [DATE] [DATE]" at bounding box center [669, 290] width 139 height 7
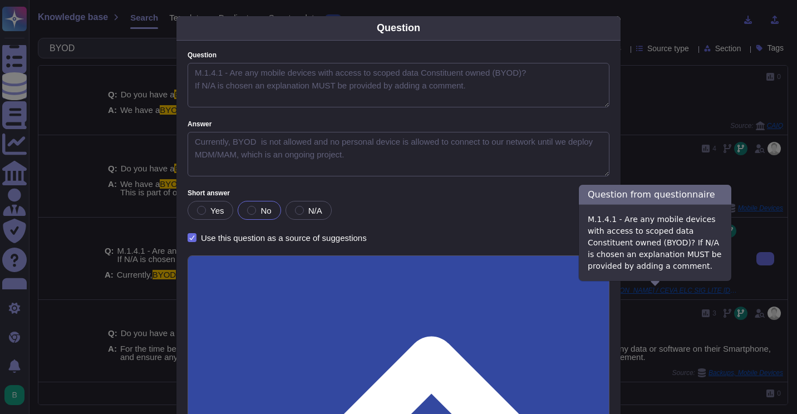
type textarea "M.1.4.1 - Are any mobile devices with access to scoped data Constituent owned (…"
type textarea "Currently, BYOD is not allowed and no personal device is allowed to connect to …"
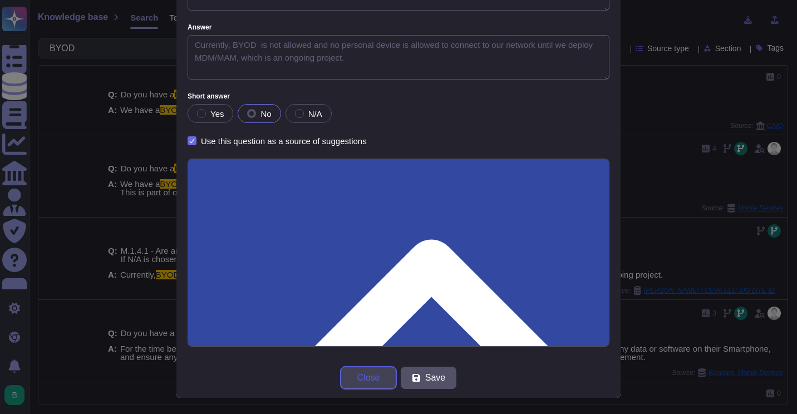
click at [359, 380] on span "Close" at bounding box center [368, 378] width 23 height 9
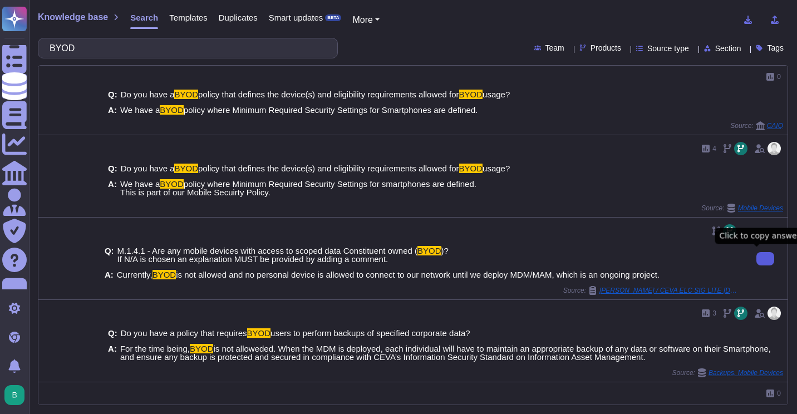
click at [757, 256] on button at bounding box center [766, 258] width 18 height 13
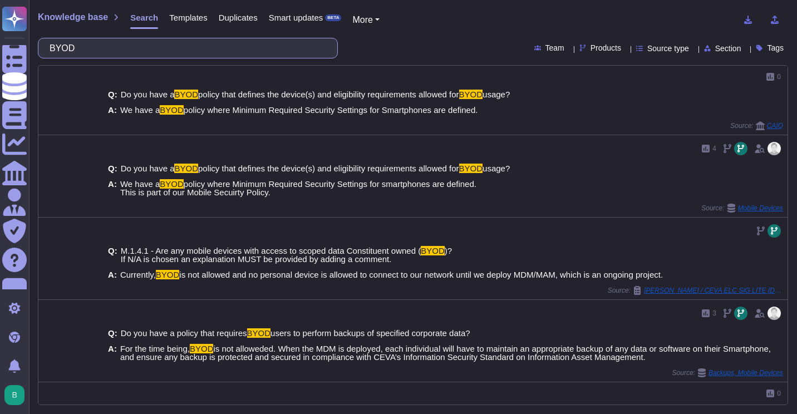
click at [144, 52] on input "BYOD" at bounding box center [185, 47] width 282 height 19
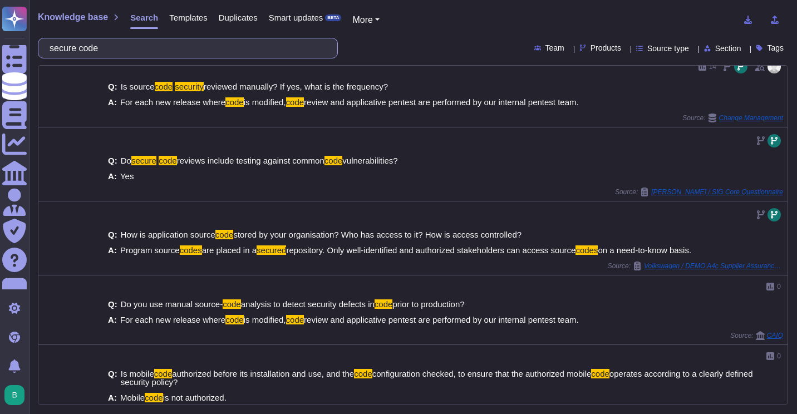
scroll to position [369, 0]
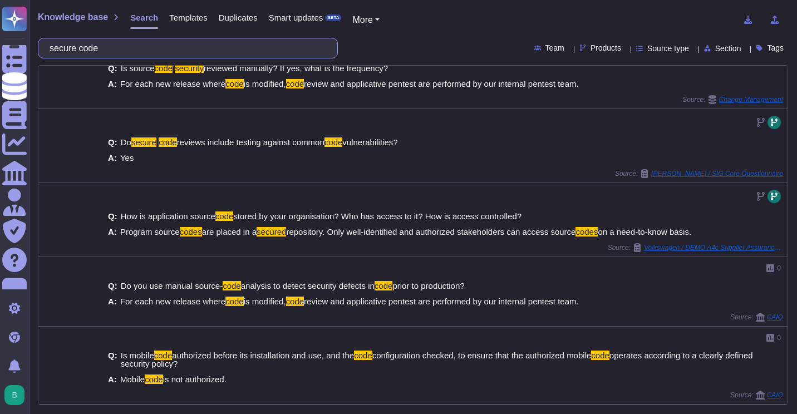
drag, startPoint x: 172, startPoint y: 56, endPoint x: 52, endPoint y: 57, distance: 119.7
click at [52, 57] on div "secure code" at bounding box center [188, 48] width 300 height 21
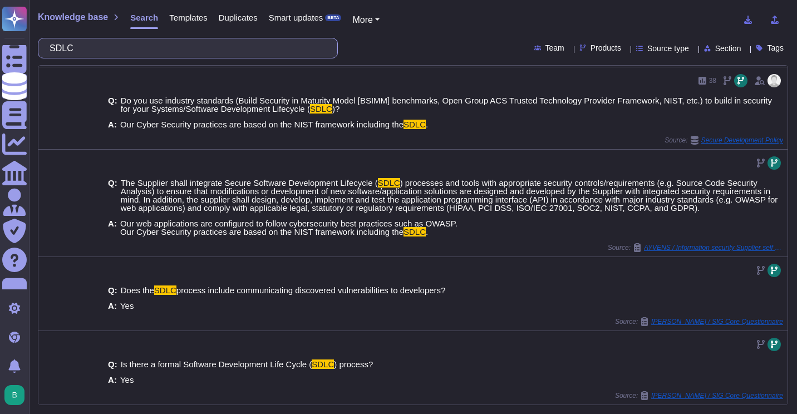
scroll to position [320, 0]
drag, startPoint x: 135, startPoint y: 46, endPoint x: 33, endPoint y: 49, distance: 101.4
click at [40, 46] on div "SDLC" at bounding box center [188, 48] width 300 height 21
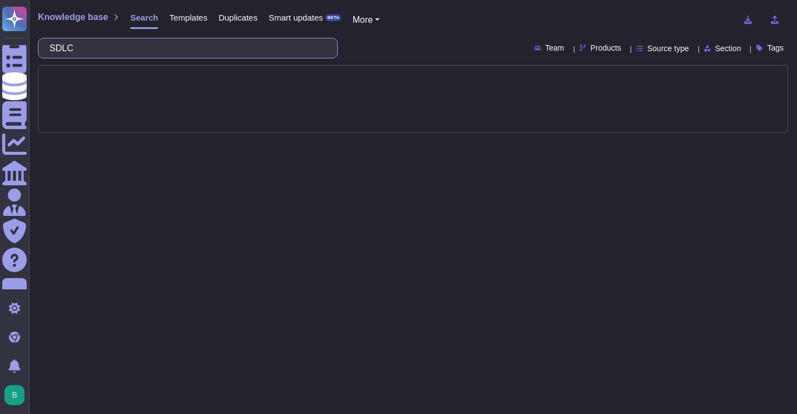
scroll to position [0, 0]
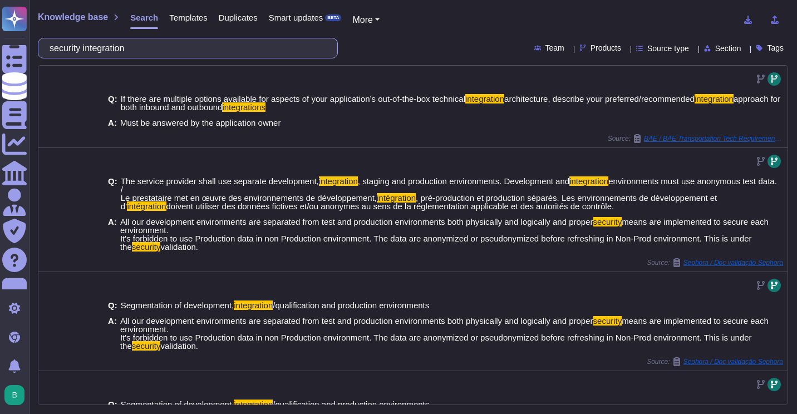
click at [150, 51] on input "security integration" at bounding box center [185, 47] width 282 height 19
paste input "Please describe how your product is designed to be secure? Please provide an ar…"
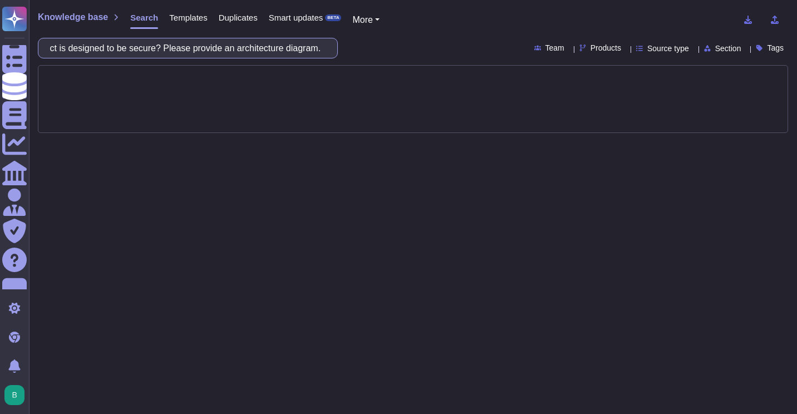
drag, startPoint x: 326, startPoint y: 48, endPoint x: 168, endPoint y: 47, distance: 158.1
click at [168, 47] on input "Please describe how your product is designed to be secure? Please provide an ar…" at bounding box center [185, 47] width 282 height 19
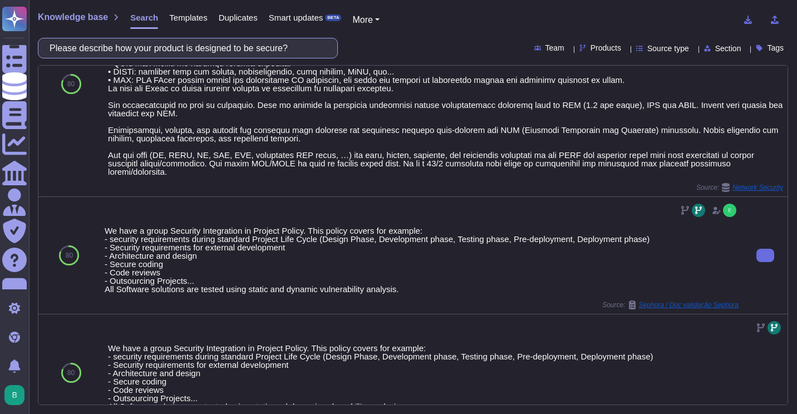
scroll to position [612, 0]
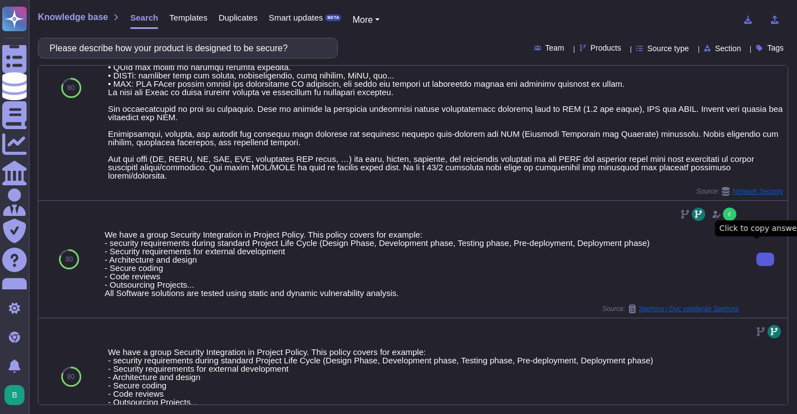
click at [757, 253] on button at bounding box center [766, 259] width 18 height 13
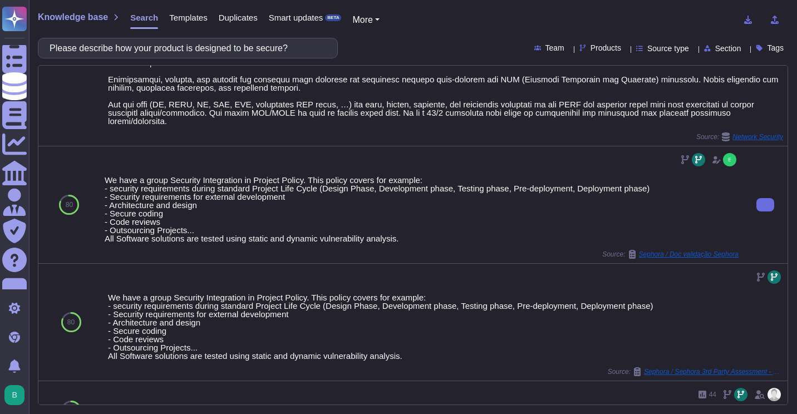
scroll to position [668, 0]
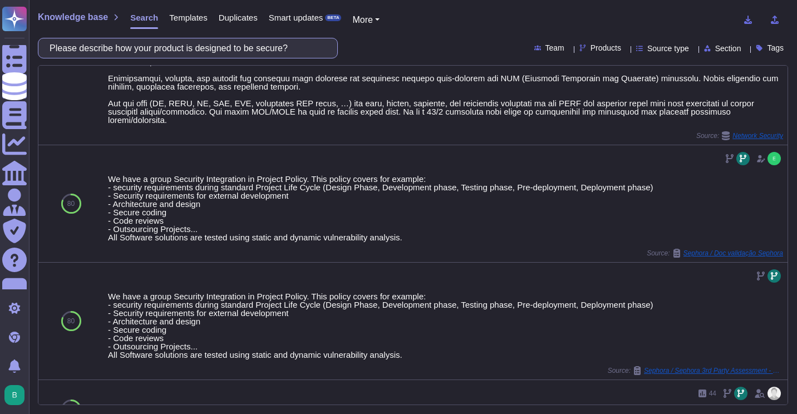
click at [242, 49] on input "Please describe how your product is designed to be secure?" at bounding box center [185, 47] width 282 height 19
click at [239, 50] on input "Please describe how your product is designed to be secure?" at bounding box center [185, 47] width 282 height 19
click at [239, 51] on input "Please describe how your product is designed to be secure?" at bounding box center [185, 47] width 282 height 19
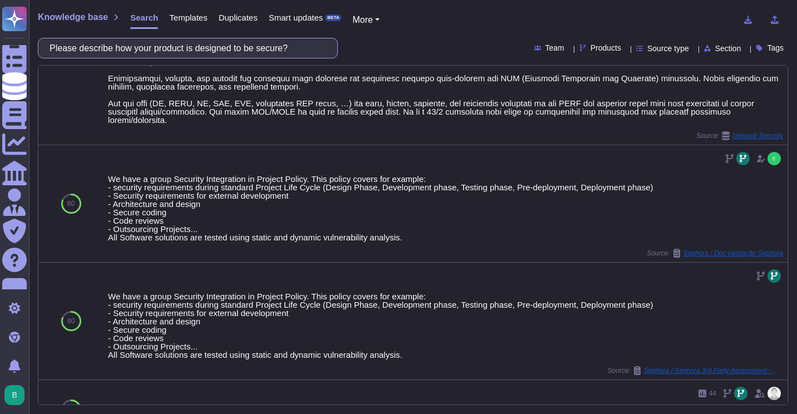
click at [239, 51] on input "Please describe how your product is designed to be secure?" at bounding box center [185, 47] width 282 height 19
click at [241, 48] on input "Please describe how your product is designed to be secure?" at bounding box center [185, 47] width 282 height 19
click at [237, 55] on input "Please describe how your product is designed to be secure?" at bounding box center [185, 47] width 282 height 19
click at [237, 50] on input "Please describe how your product is designed to be secure?" at bounding box center [185, 47] width 282 height 19
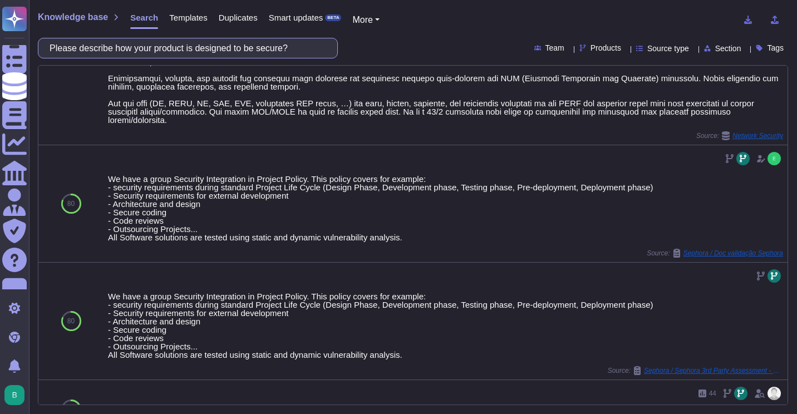
click at [237, 50] on input "Please describe how your product is designed to be secure?" at bounding box center [185, 47] width 282 height 19
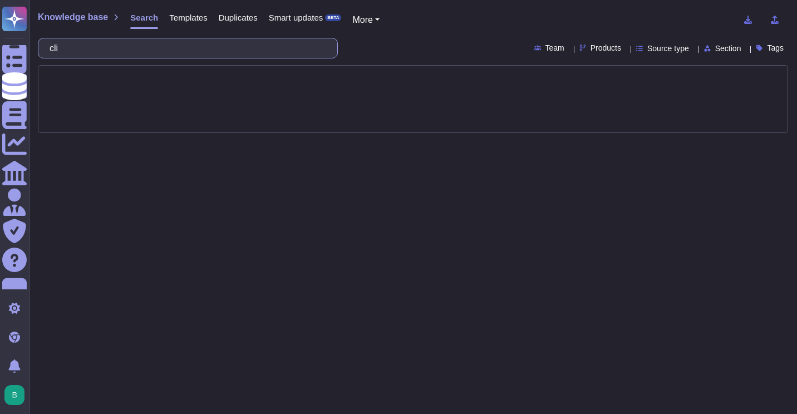
type input "cl"
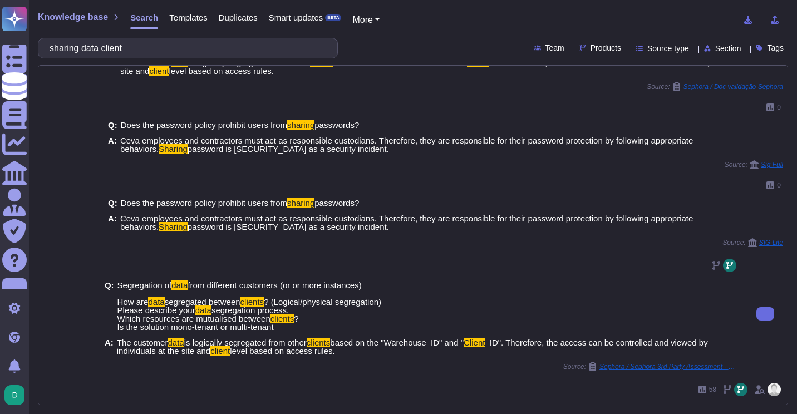
scroll to position [390, 0]
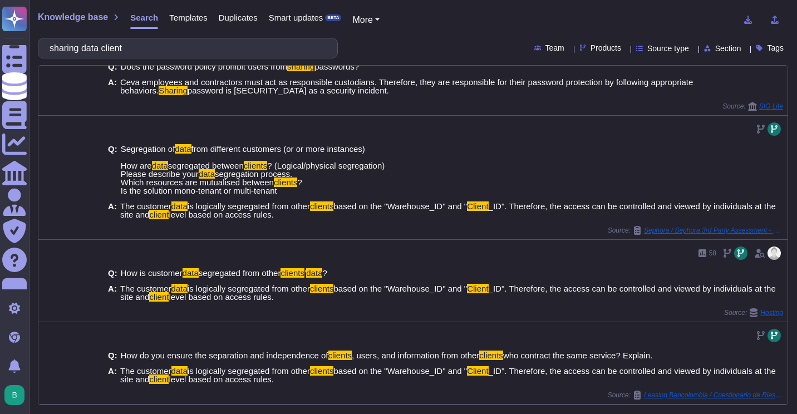
drag, startPoint x: 158, startPoint y: 50, endPoint x: 47, endPoint y: 48, distance: 111.4
click at [47, 46] on div "sharing data client" at bounding box center [188, 48] width 300 height 21
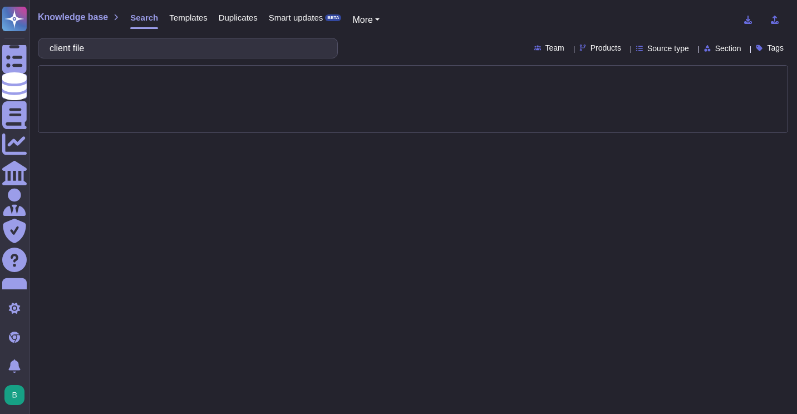
type input "client file"
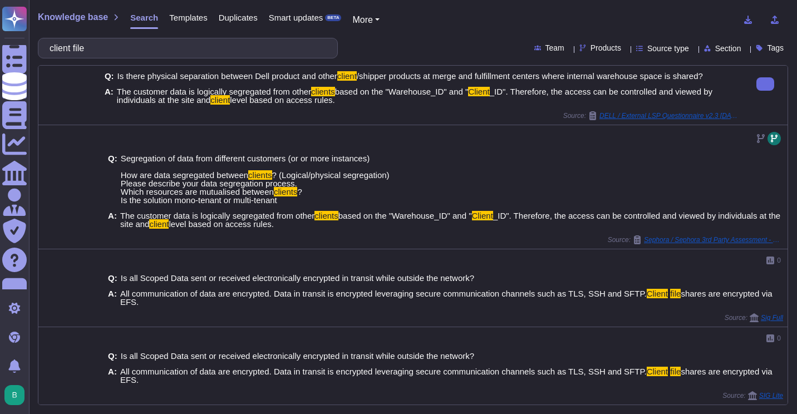
scroll to position [460, 0]
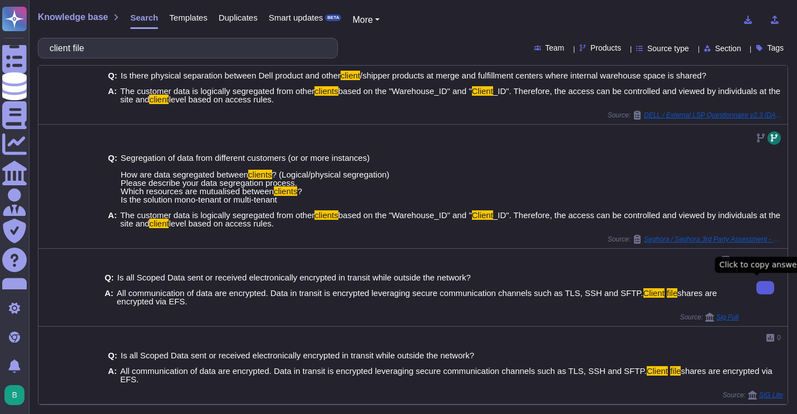
click at [728, 317] on span "Sig Full" at bounding box center [728, 317] width 22 height 7
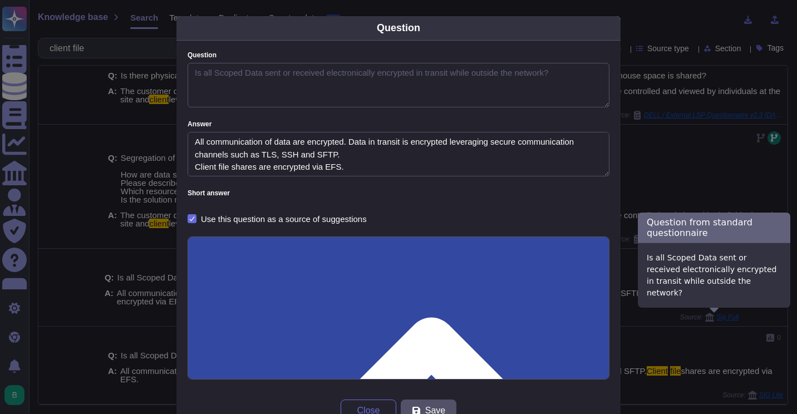
type textarea "Is all Scoped Data sent or received electronically encrypted in transit while o…"
type textarea "All communication of data are encrypted. Data in transit is encrypted leveragin…"
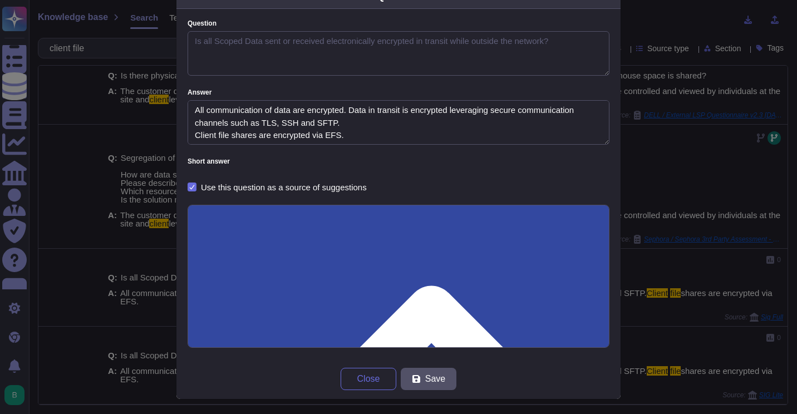
scroll to position [33, 0]
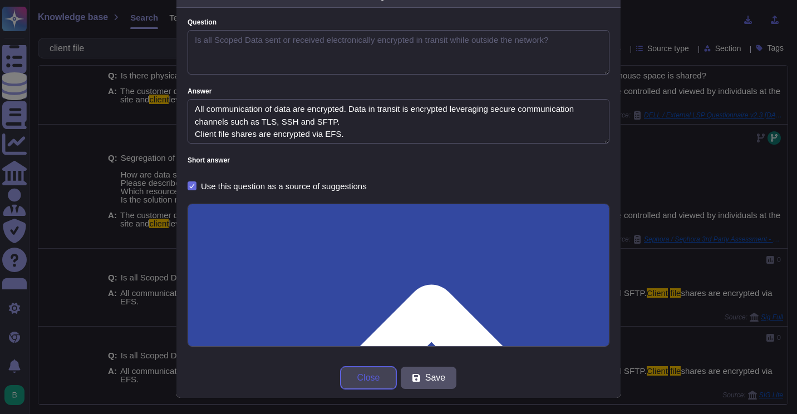
click at [360, 376] on span "Close" at bounding box center [368, 378] width 23 height 9
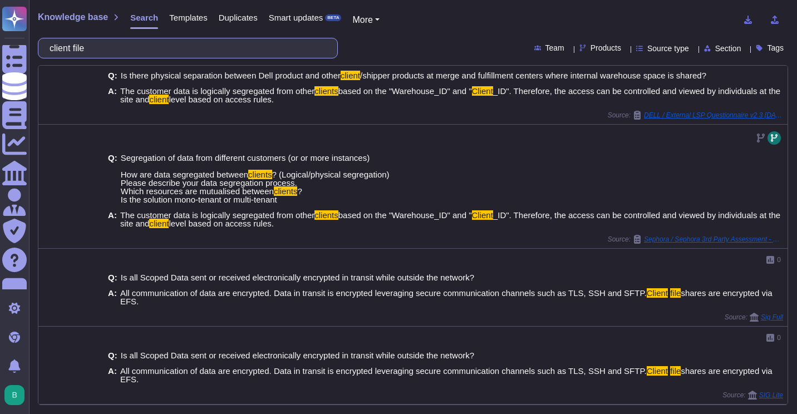
click at [207, 54] on input "client file" at bounding box center [185, 47] width 282 height 19
click at [206, 54] on input "client file" at bounding box center [185, 47] width 282 height 19
type input "client"
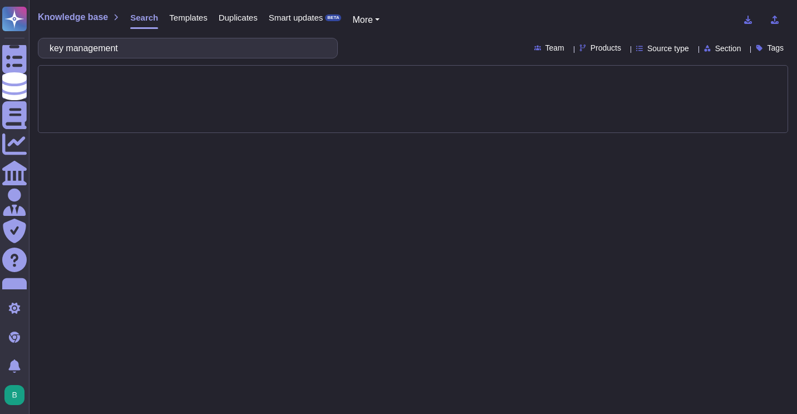
type input "key management"
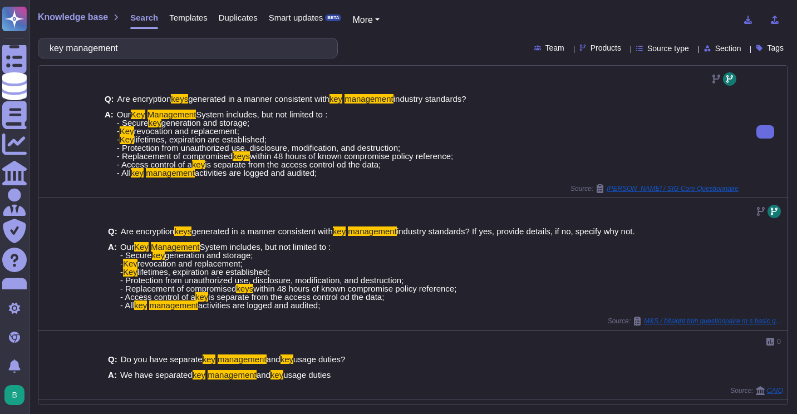
click at [413, 140] on span "Our Key Management System includes, but not limited to : - Secure key generatio…" at bounding box center [285, 143] width 336 height 67
click at [766, 132] on icon at bounding box center [766, 132] width 0 height 0
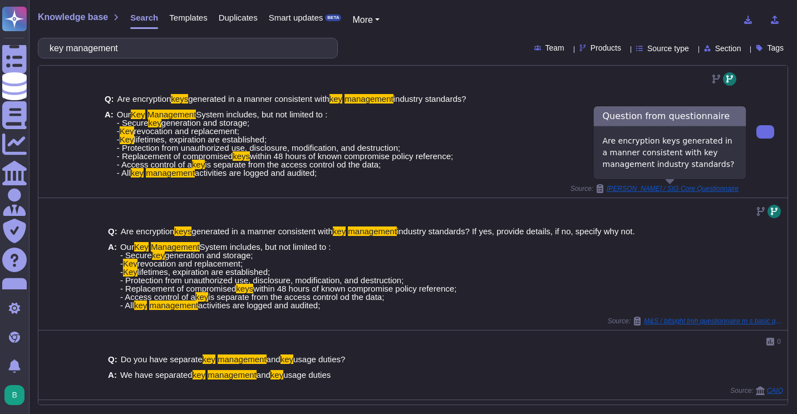
click at [695, 190] on span "[PERSON_NAME] / SIG Core Questionnaire" at bounding box center [673, 188] width 132 height 7
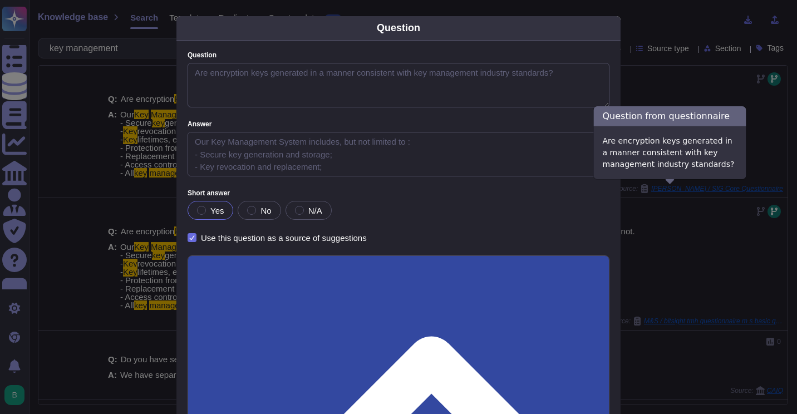
type textarea "Are encryption keys generated in a manner consistent with key management indust…"
type textarea "Our Key Management System includes, but not limited to : - Secure key generatio…"
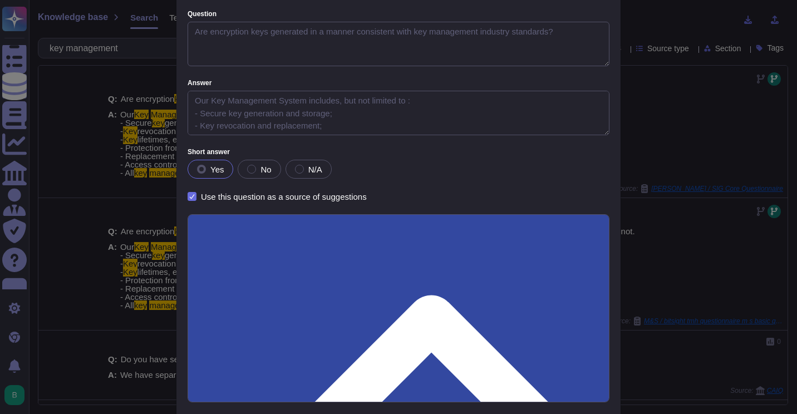
scroll to position [97, 0]
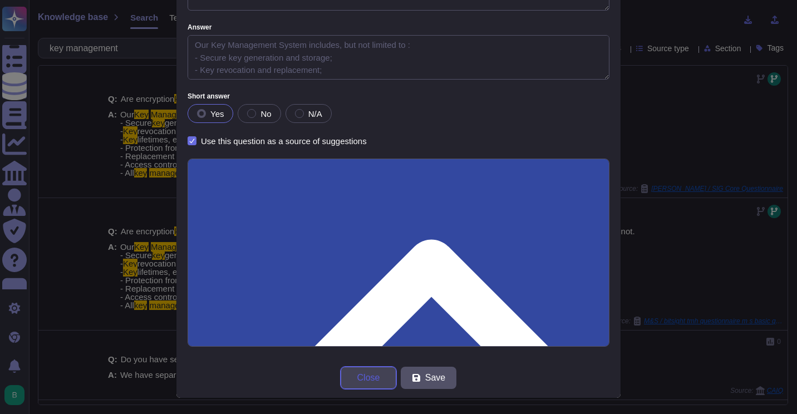
click at [364, 376] on span "Close" at bounding box center [368, 378] width 23 height 9
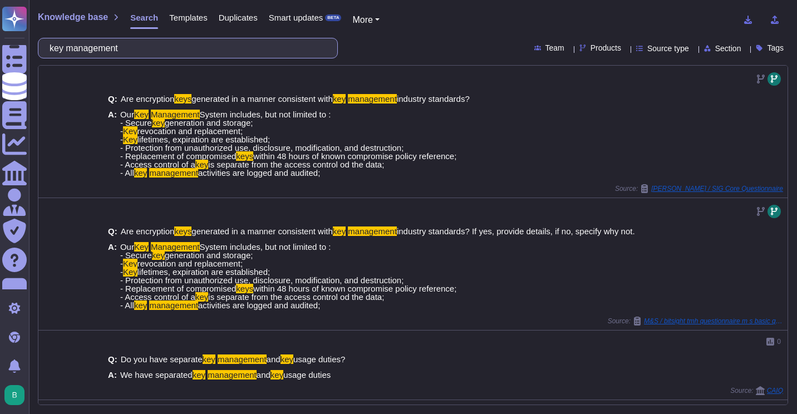
click at [225, 54] on input "key management" at bounding box center [185, 47] width 282 height 19
click at [227, 54] on input "key management" at bounding box center [185, 47] width 282 height 19
drag, startPoint x: 227, startPoint y: 53, endPoint x: 60, endPoint y: 47, distance: 166.6
click at [60, 47] on input "key management" at bounding box center [185, 47] width 282 height 19
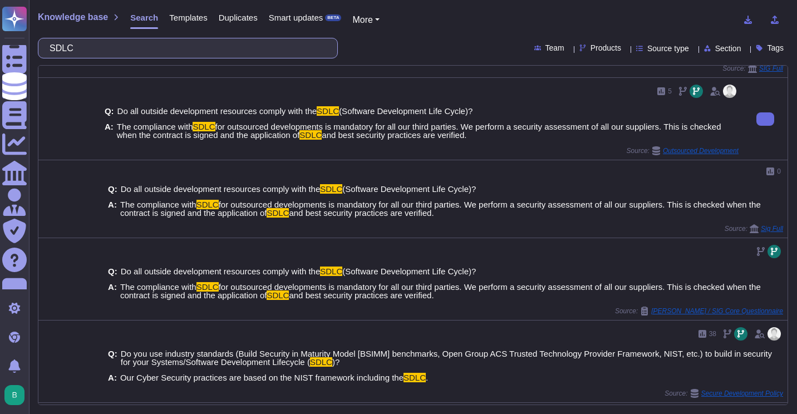
scroll to position [167, 0]
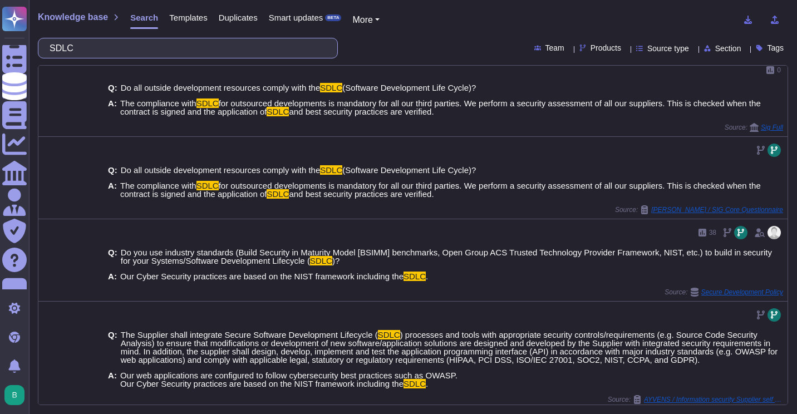
click at [203, 49] on input "SDLC" at bounding box center [185, 47] width 282 height 19
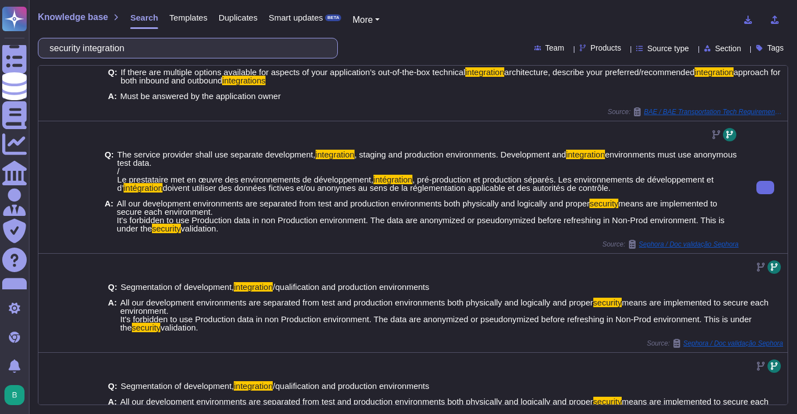
scroll to position [111, 0]
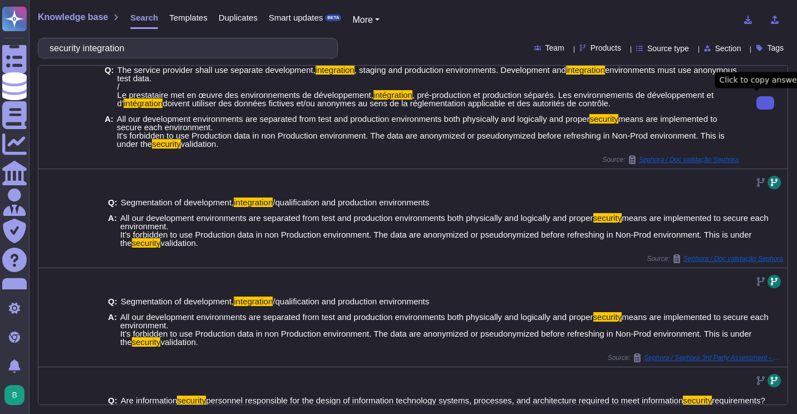
click at [757, 101] on button at bounding box center [766, 102] width 18 height 13
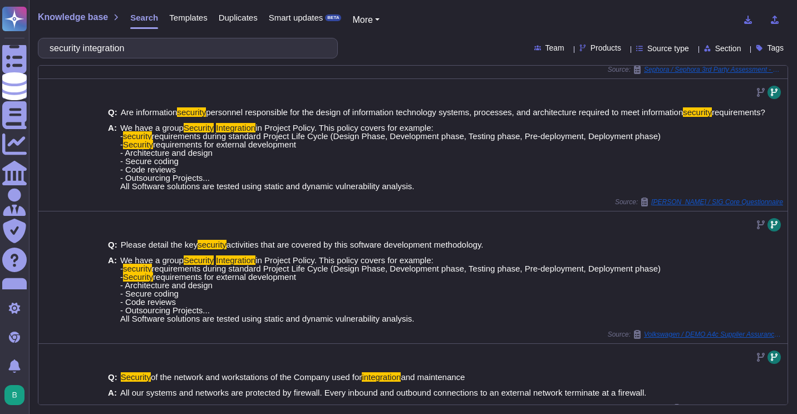
scroll to position [413, 0]
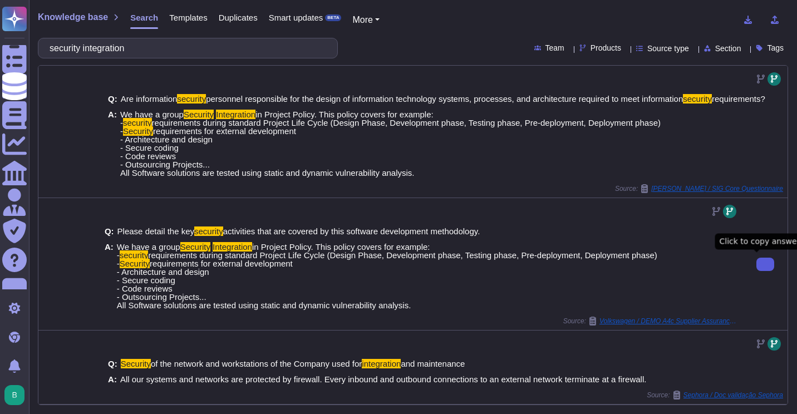
click at [757, 258] on button at bounding box center [766, 264] width 18 height 13
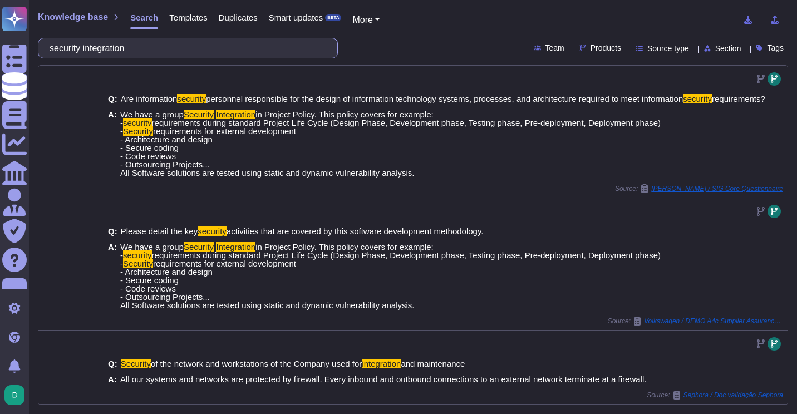
click at [217, 47] on input "security integration" at bounding box center [185, 47] width 282 height 19
paste input "How do you protect and secure your code repository? What software / tools do yo…"
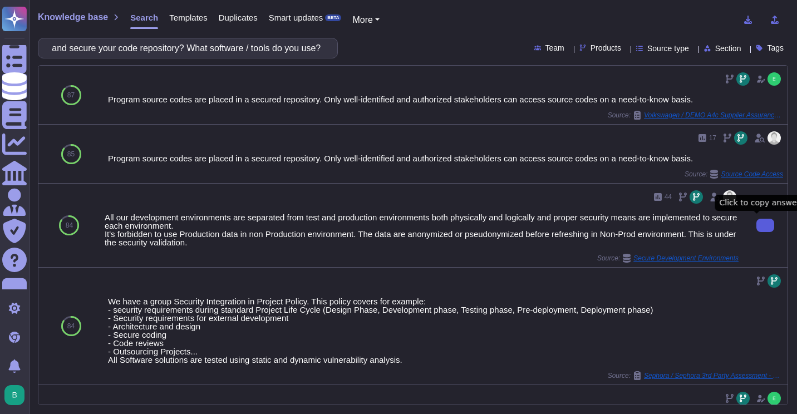
scroll to position [0, 0]
click at [757, 223] on button at bounding box center [766, 225] width 18 height 13
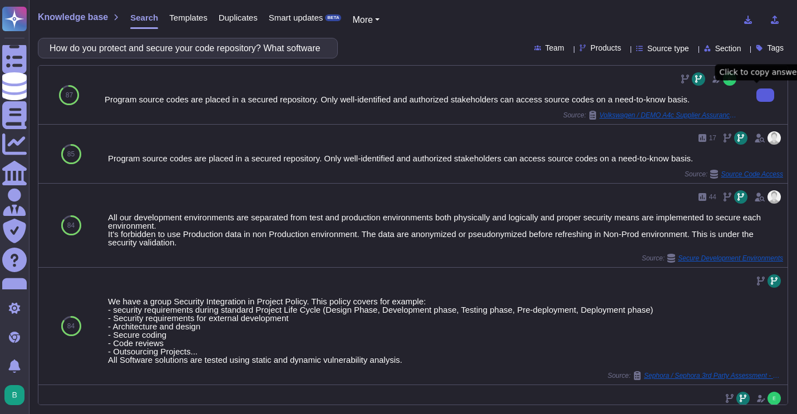
click at [757, 96] on button at bounding box center [766, 95] width 18 height 13
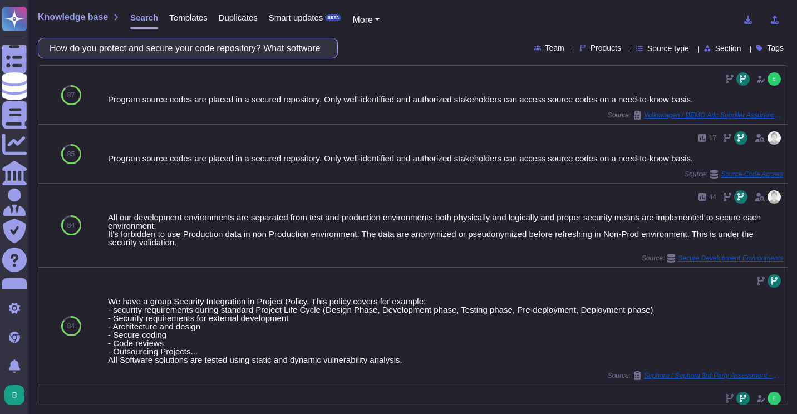
click at [178, 52] on input "How do you protect and secure your code repository? What software / tools do yo…" at bounding box center [185, 47] width 282 height 19
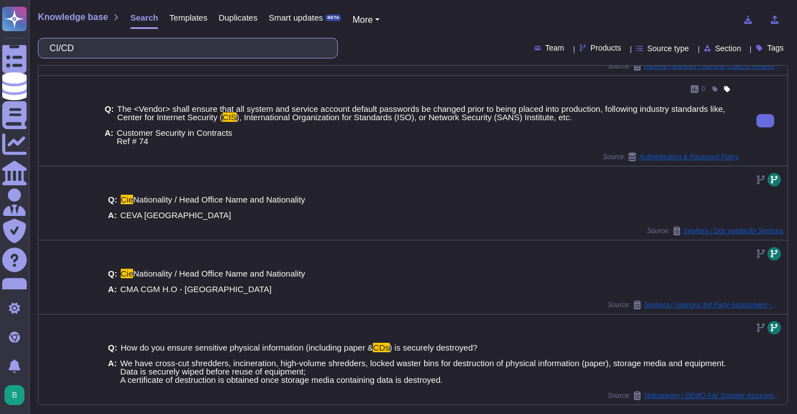
scroll to position [238, 0]
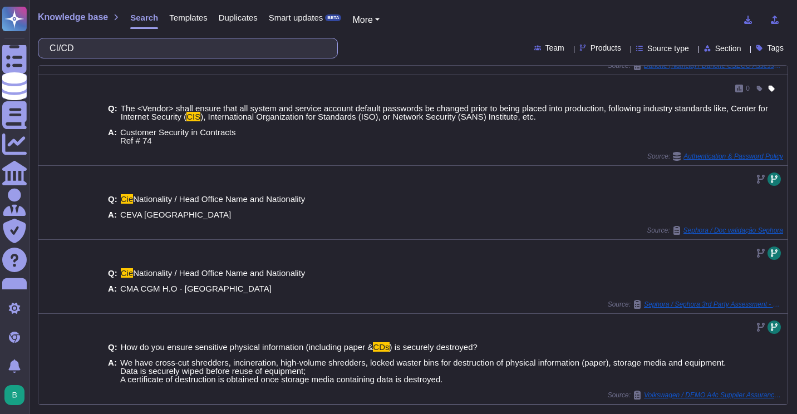
click at [121, 45] on input "CI/CD" at bounding box center [185, 47] width 282 height 19
drag, startPoint x: 166, startPoint y: 38, endPoint x: 164, endPoint y: 44, distance: 6.3
click at [164, 43] on div "ci cd pipeline" at bounding box center [188, 48] width 300 height 21
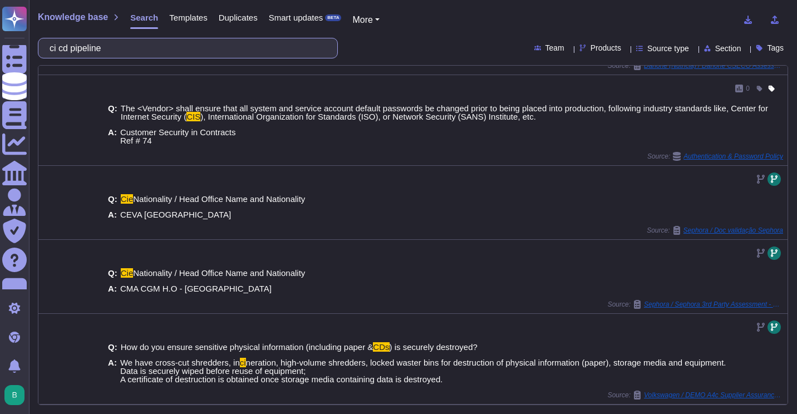
click at [164, 44] on input "ci cd pipeline" at bounding box center [185, 47] width 282 height 19
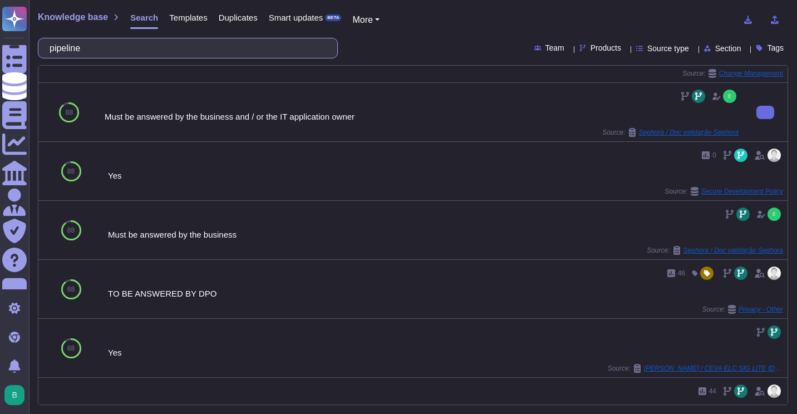
scroll to position [0, 0]
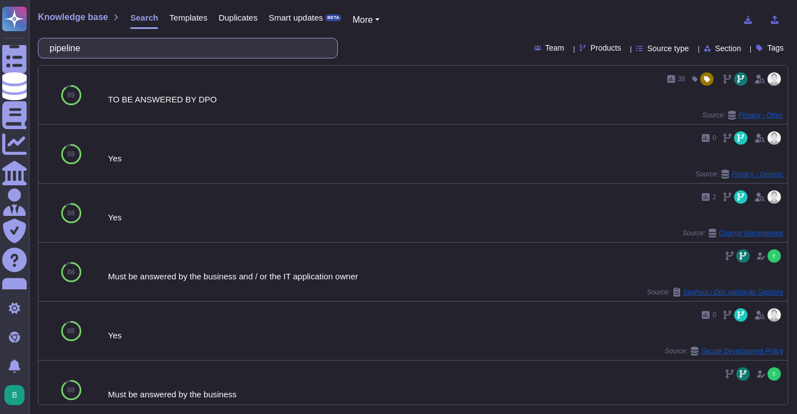
click at [190, 49] on input "pipeline" at bounding box center [185, 47] width 282 height 19
click at [189, 49] on input "pipeline" at bounding box center [185, 47] width 282 height 19
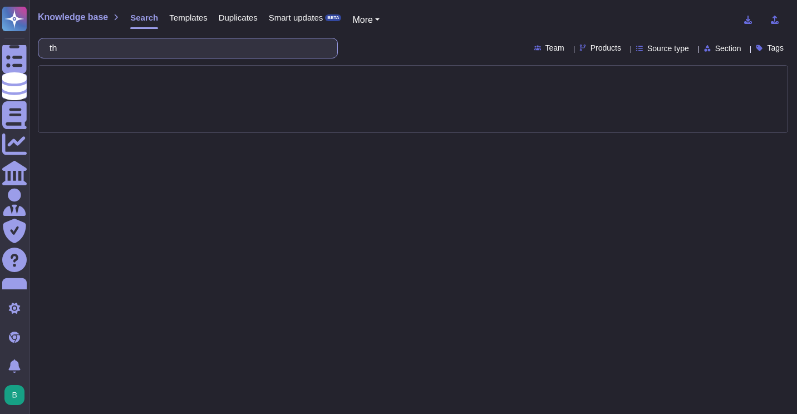
type input "thir"
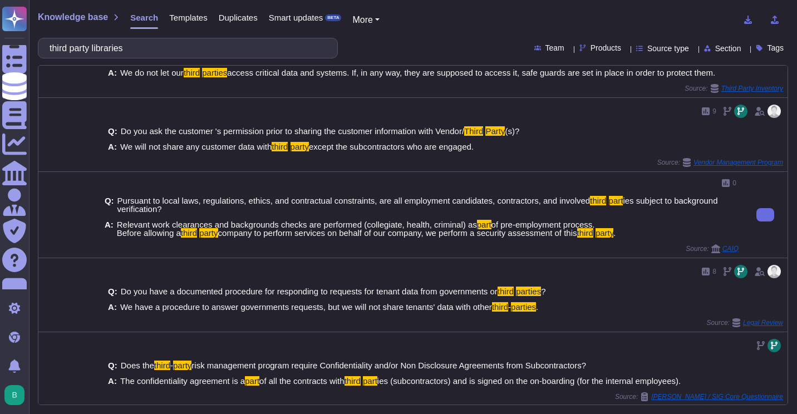
scroll to position [484, 0]
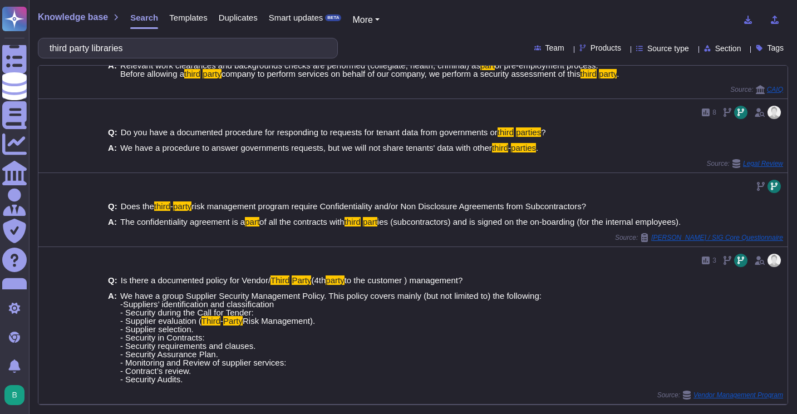
click at [168, 48] on input "third party libraries" at bounding box center [185, 47] width 282 height 19
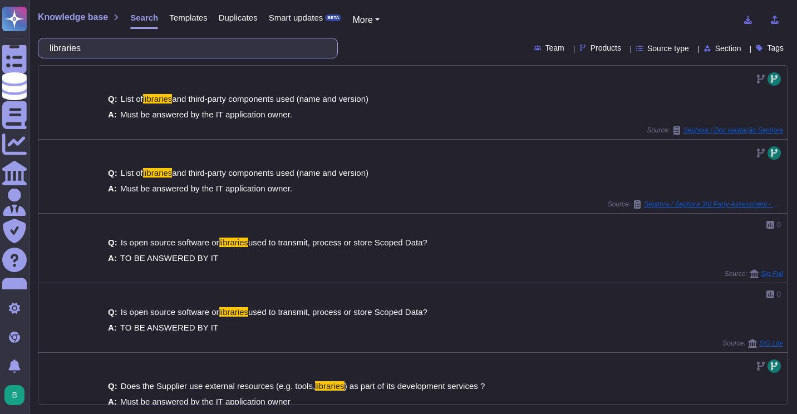
click at [168, 48] on input "libraries" at bounding box center [185, 47] width 282 height 19
paste input "How do you ensure that the supplier maintains compliance with your security sta…"
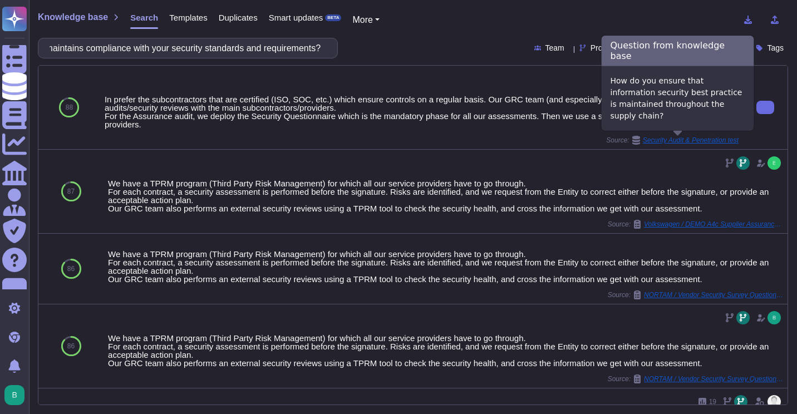
type input "How do you ensure that the supplier maintains compliance with your security sta…"
click at [715, 141] on span "Security Audit & Penetration test" at bounding box center [691, 140] width 96 height 7
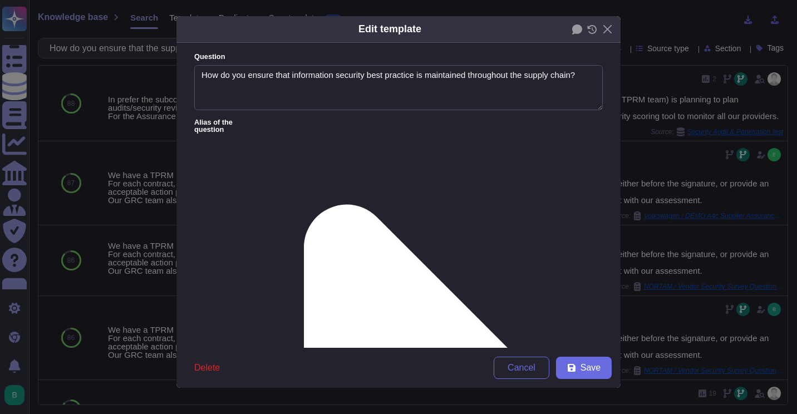
type textarea "How do you ensure that information security best practice is maintained through…"
type textarea "In prefer the subcontractors that are certified (ISO, SOC, etc.) which ensure c…"
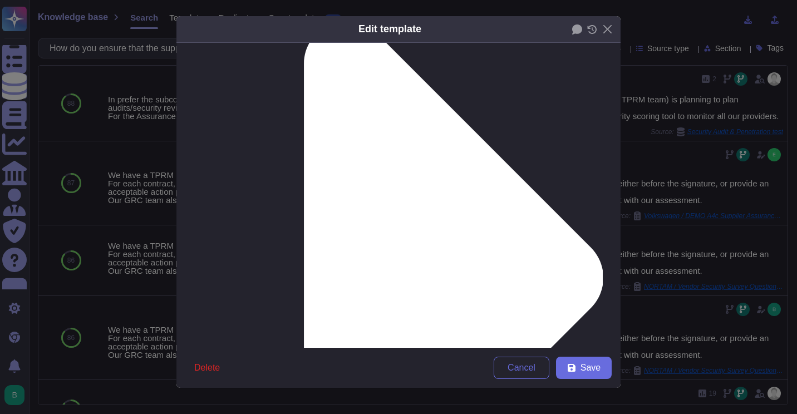
scroll to position [188, 0]
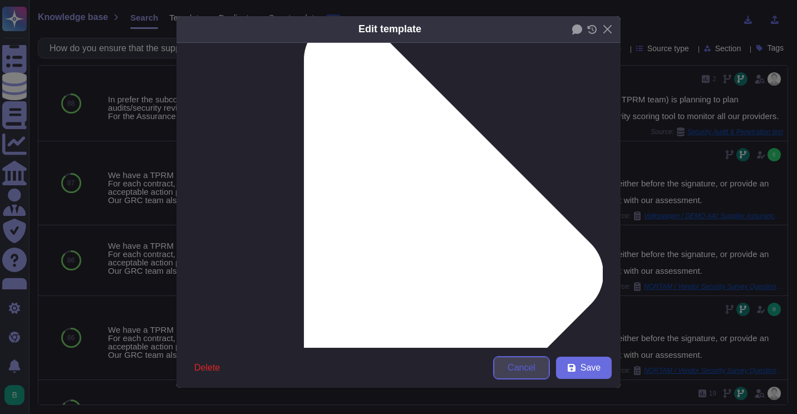
click at [527, 372] on span "Cancel" at bounding box center [522, 368] width 28 height 9
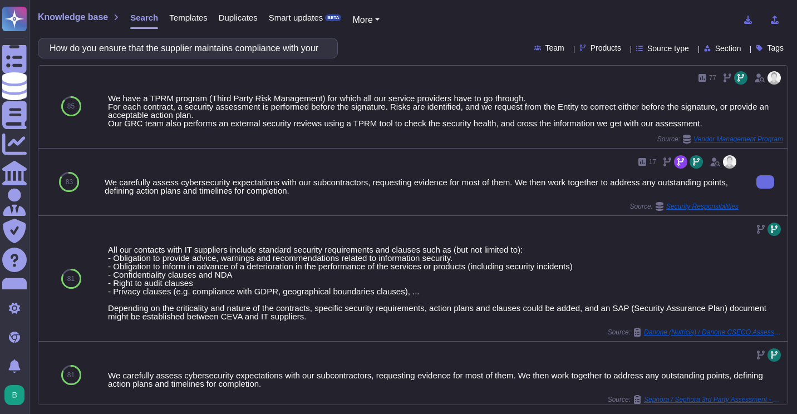
scroll to position [390, 0]
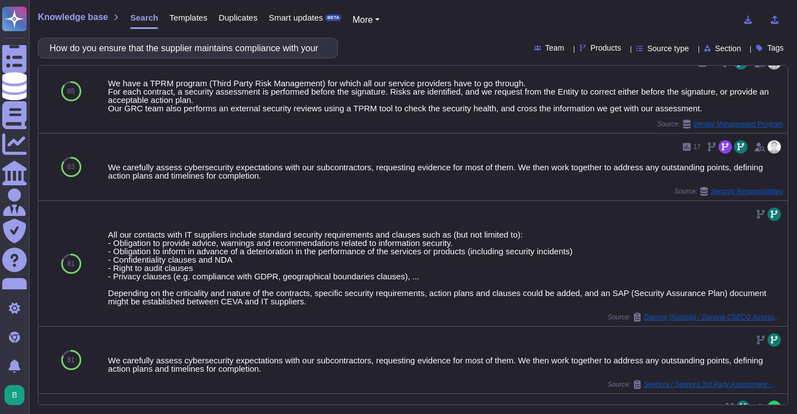
click at [254, 58] on div "Knowledge base Search Templates Duplicates Smart updates BETA More How do you e…" at bounding box center [413, 207] width 768 height 414
click at [249, 52] on input "How do you ensure that the supplier maintains compliance with your security sta…" at bounding box center [185, 47] width 282 height 19
click at [249, 51] on input "How do you ensure that the supplier maintains compliance with your security sta…" at bounding box center [185, 47] width 282 height 19
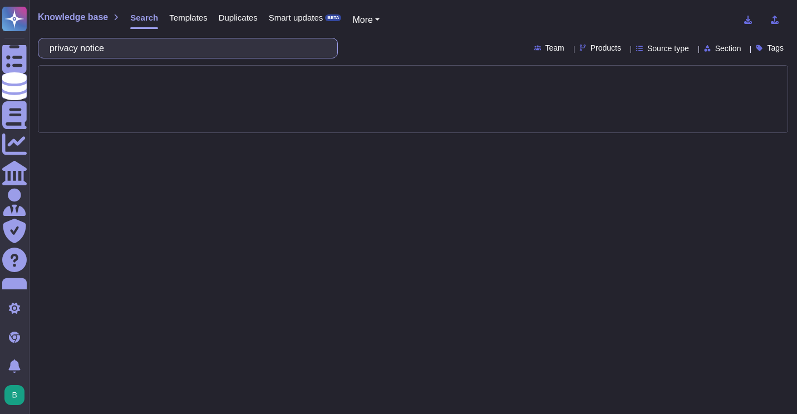
type input "privacy notice"
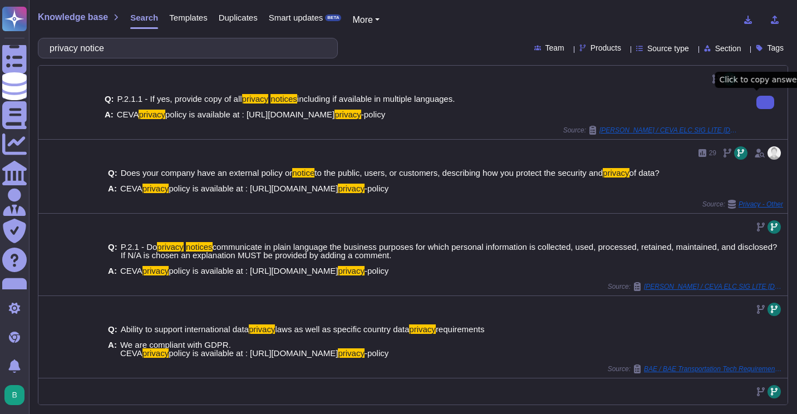
click at [531, 115] on div "A: CEVA privacy policy is available at : [URL][DOMAIN_NAME] privacy -policy" at bounding box center [422, 114] width 634 height 8
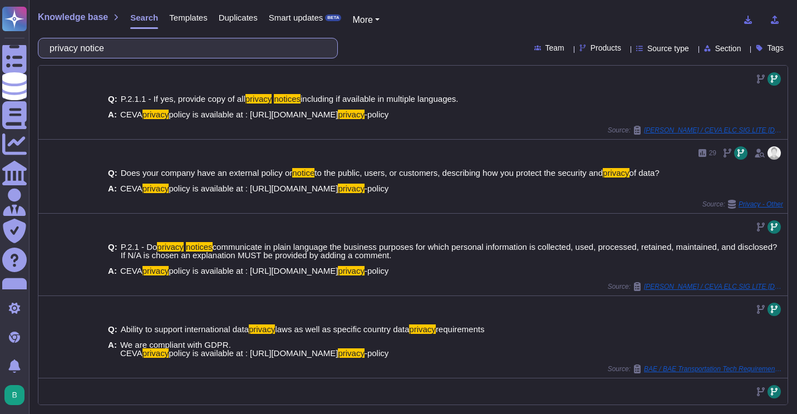
click at [120, 47] on input "privacy notice" at bounding box center [185, 47] width 282 height 19
click at [443, 37] on div "Knowledge base Search Templates Duplicates Smart updates BETA More privacy noti…" at bounding box center [413, 207] width 768 height 414
